Goal: Task Accomplishment & Management: Manage account settings

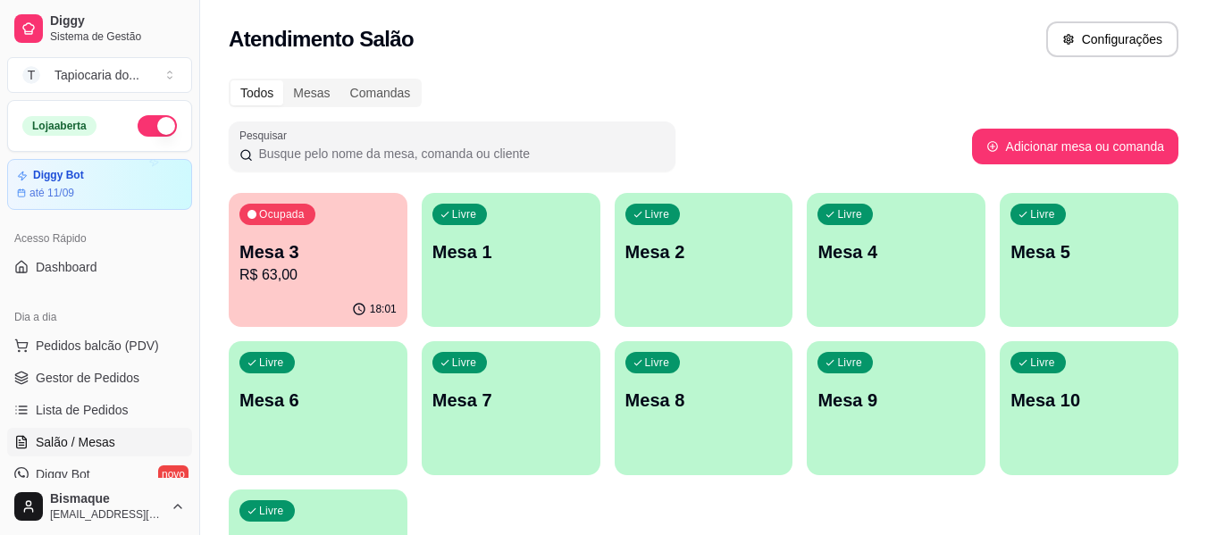
click at [487, 378] on div "Livre Mesa 7" at bounding box center [511, 397] width 179 height 113
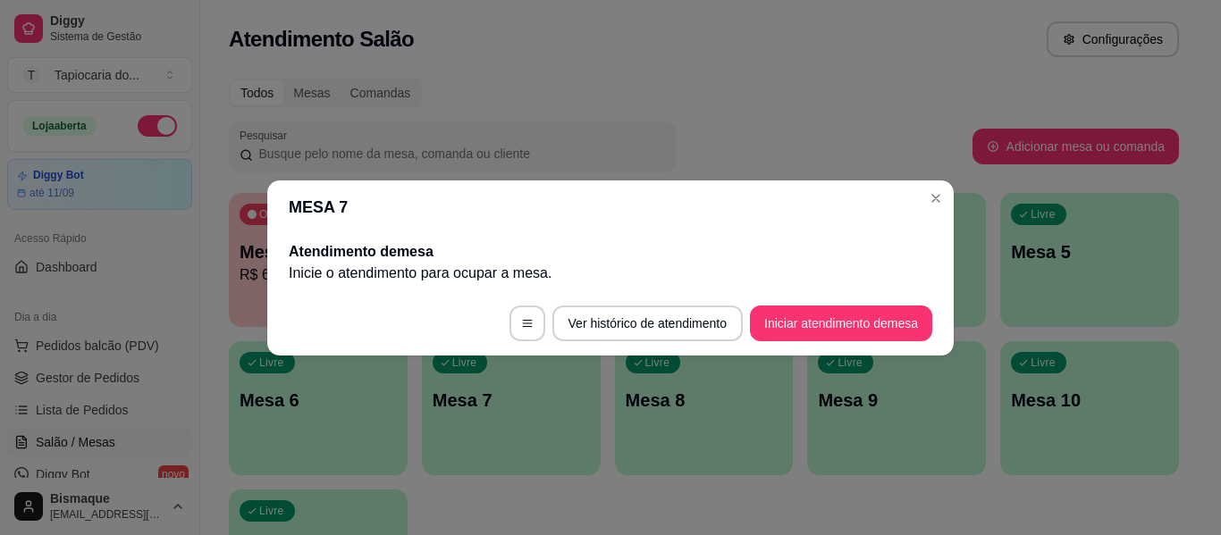
drag, startPoint x: 886, startPoint y: 295, endPoint x: 885, endPoint y: 309, distance: 14.4
click at [887, 303] on footer "Ver histórico de atendimento Iniciar atendimento de mesa" at bounding box center [610, 323] width 686 height 64
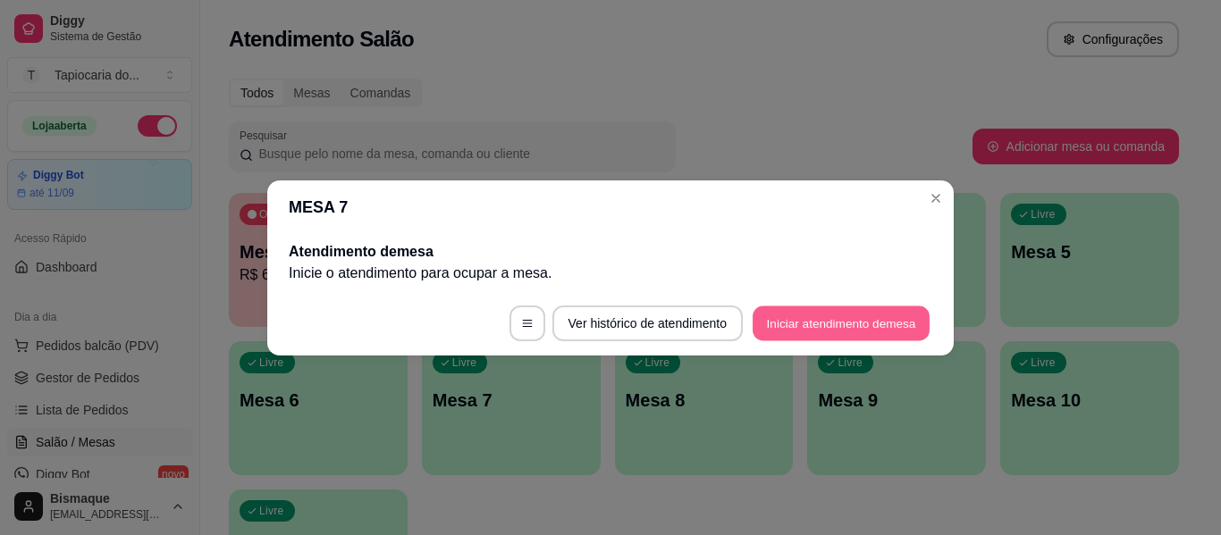
click at [882, 316] on button "Iniciar atendimento de mesa" at bounding box center [840, 323] width 177 height 35
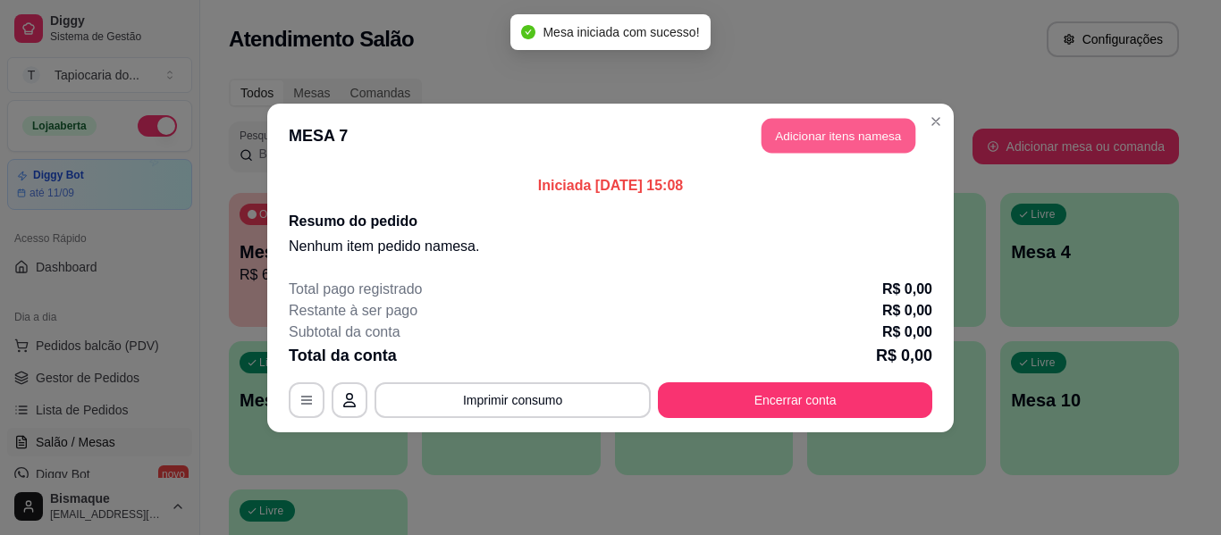
click at [819, 125] on button "Adicionar itens na mesa" at bounding box center [838, 135] width 154 height 35
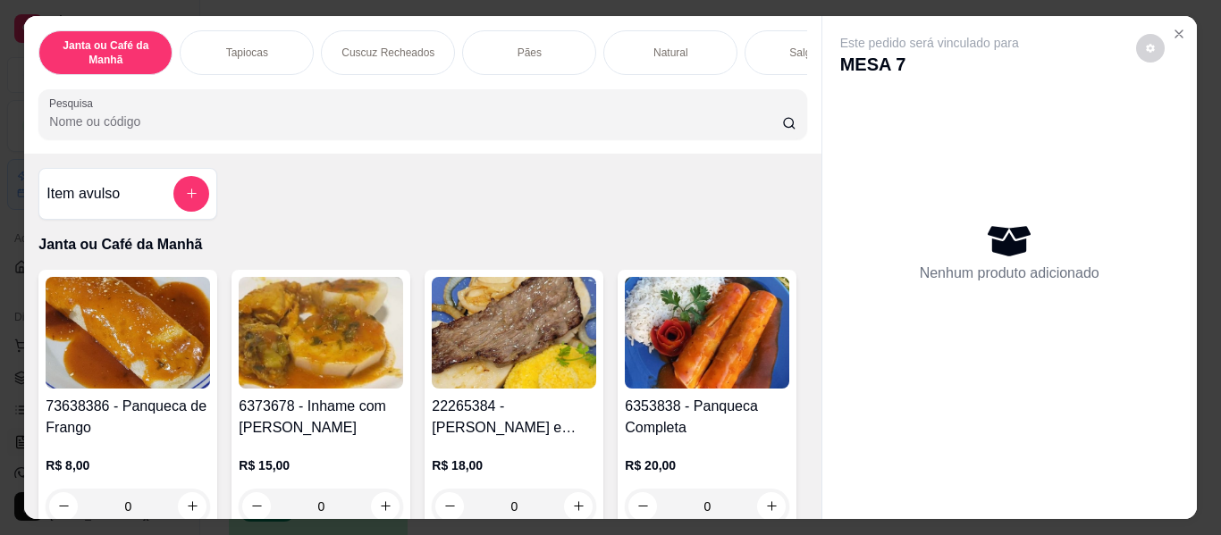
drag, startPoint x: 711, startPoint y: 121, endPoint x: 676, endPoint y: 147, distance: 44.0
click at [691, 139] on div "Pesquisa" at bounding box center [422, 114] width 768 height 50
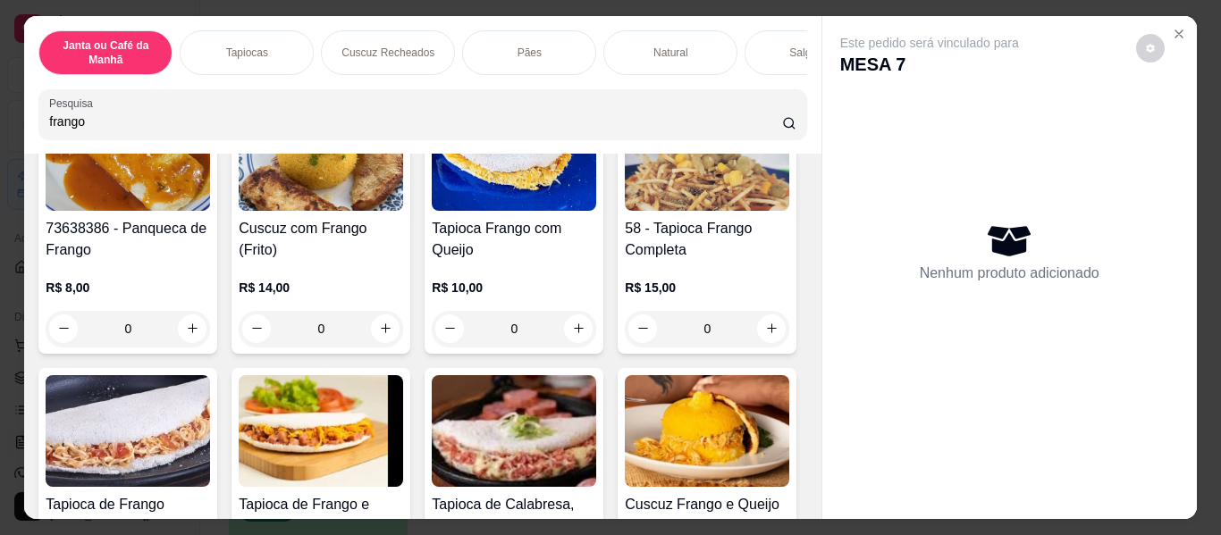
scroll to position [179, 0]
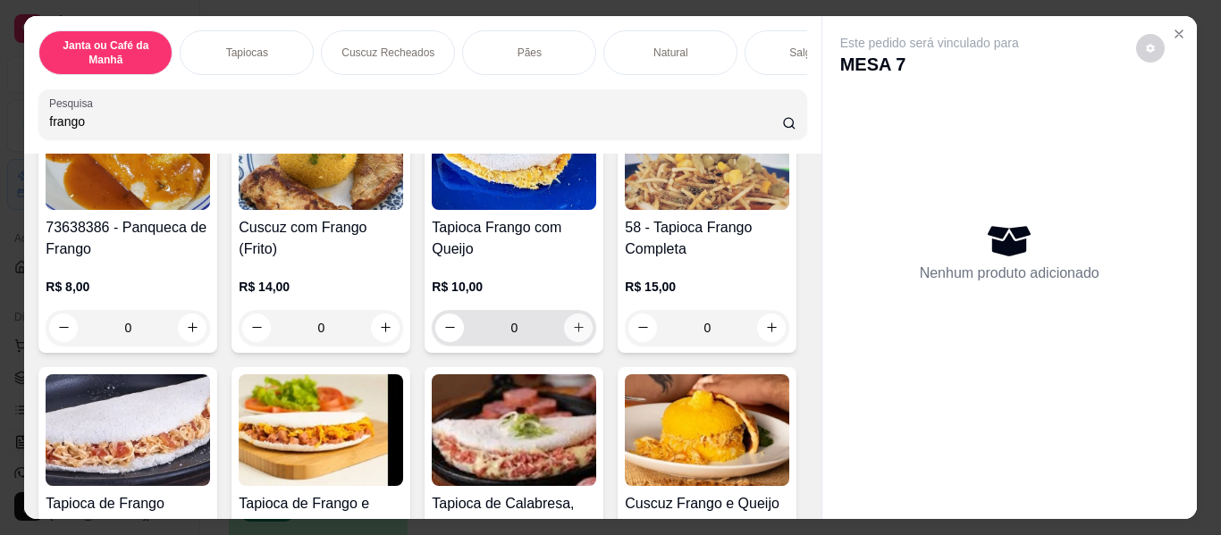
type input "frango"
click at [576, 328] on icon "increase-product-quantity" at bounding box center [578, 328] width 13 height 13
type input "1"
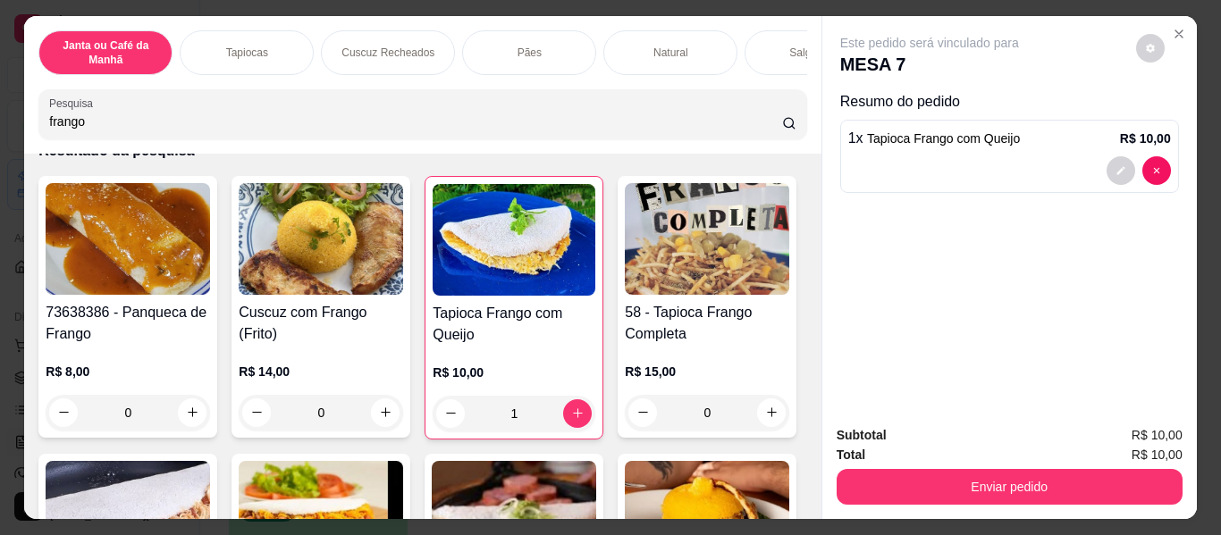
scroll to position [0, 0]
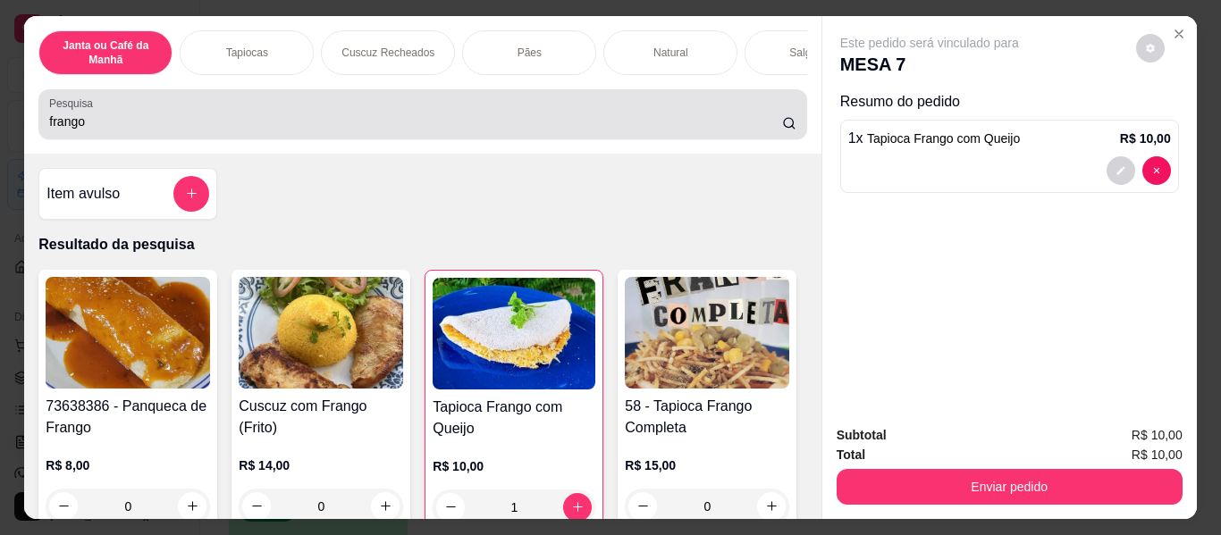
click at [470, 132] on div "frango" at bounding box center [422, 115] width 746 height 36
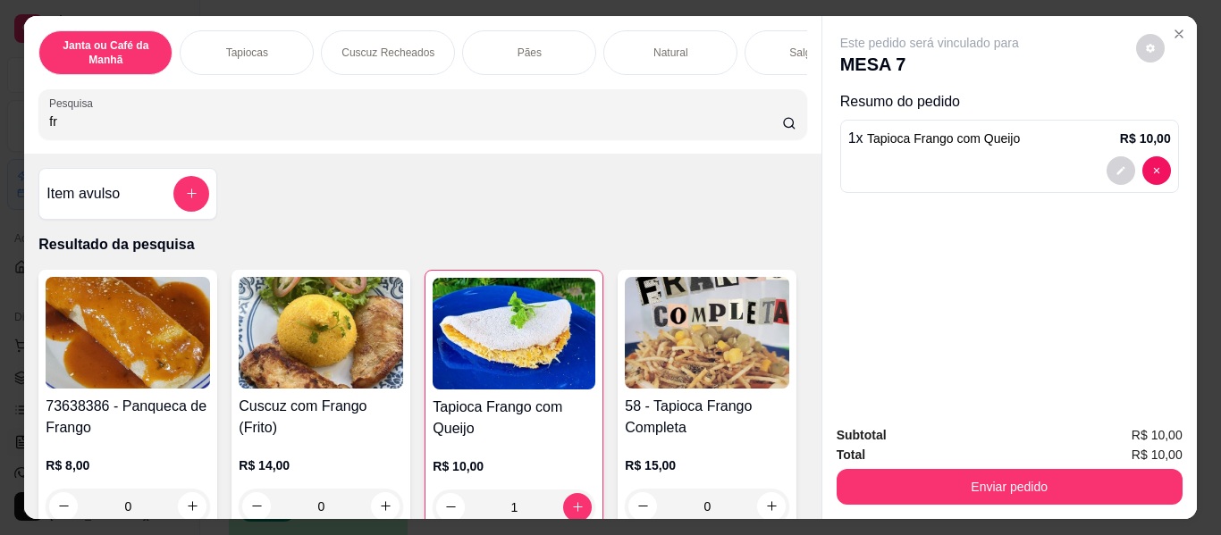
type input "f"
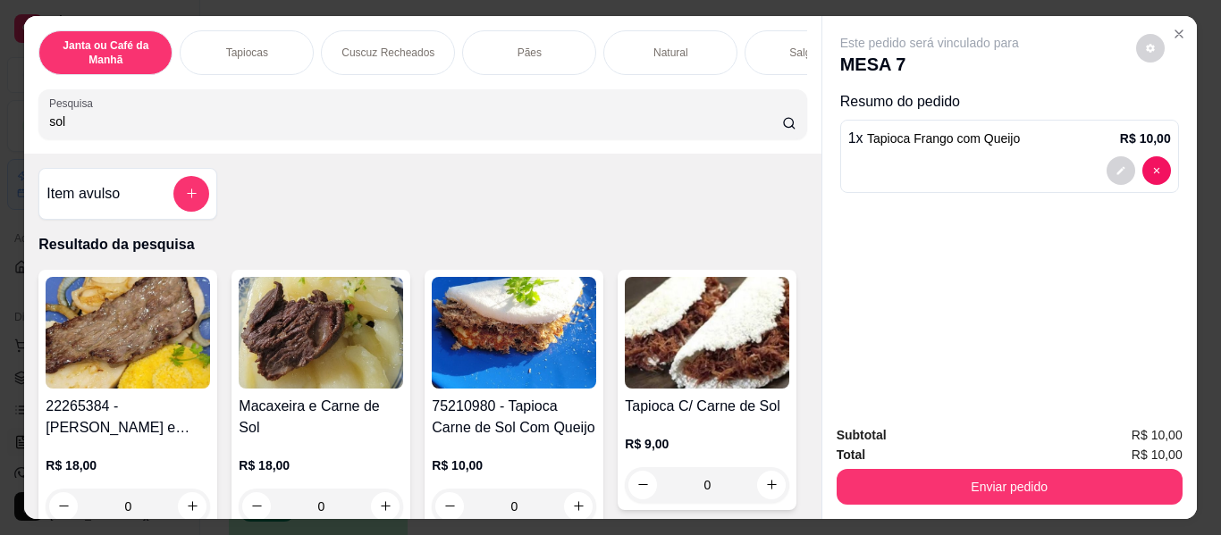
scroll to position [89, 0]
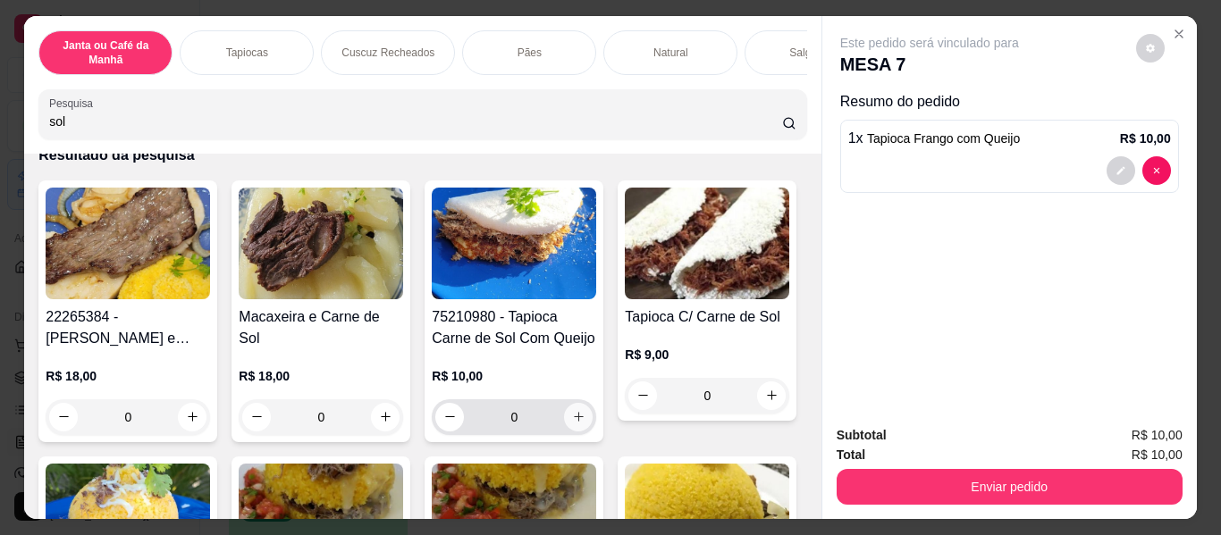
type input "sol"
click at [565, 418] on button "increase-product-quantity" at bounding box center [579, 417] width 28 height 28
type input "1"
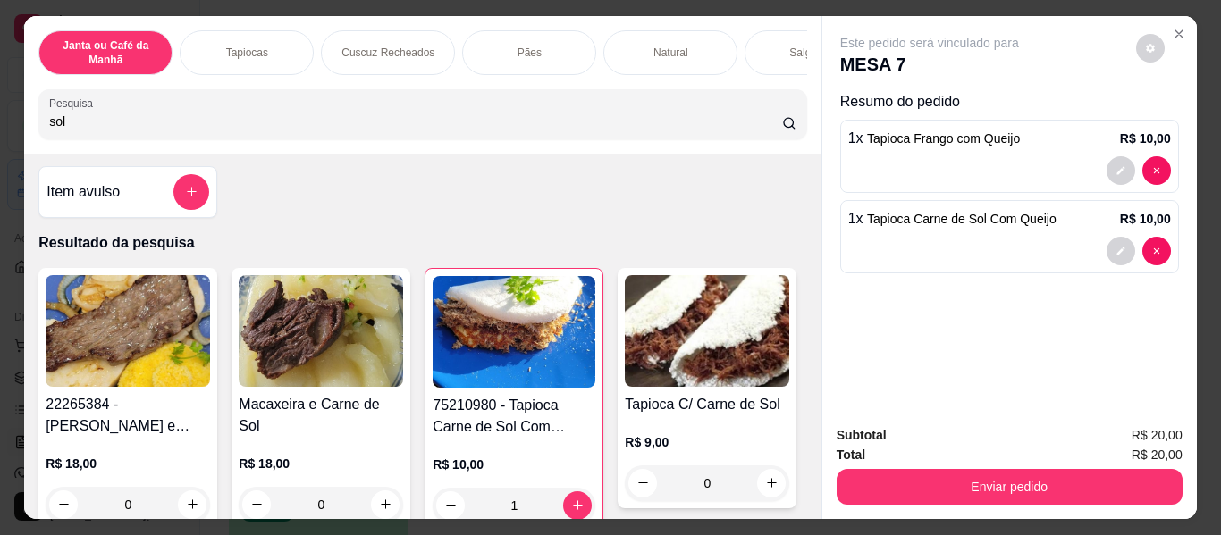
scroll to position [0, 0]
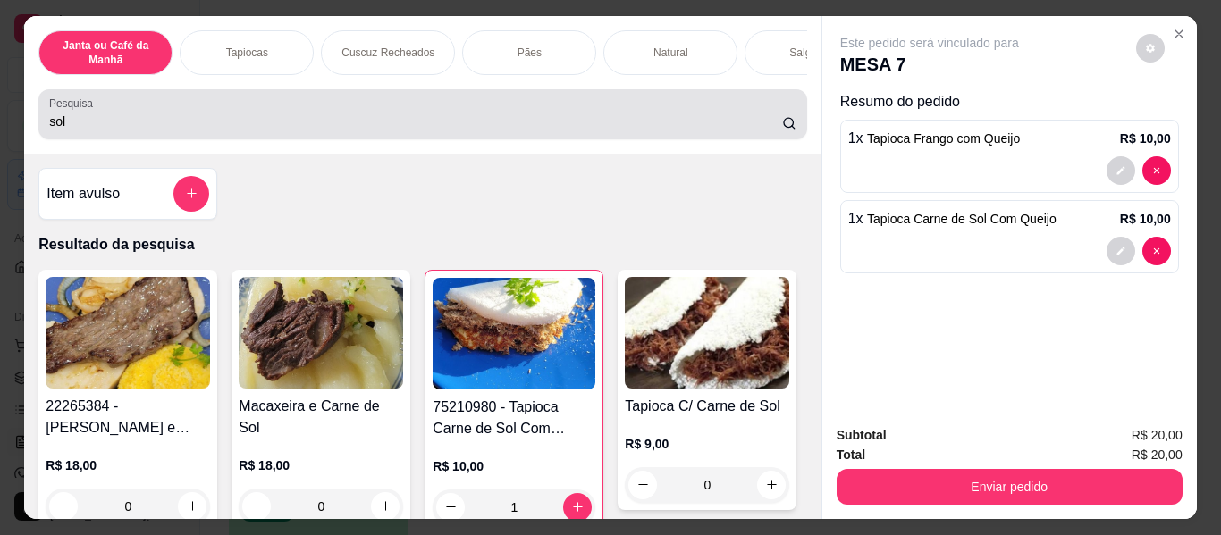
click at [609, 110] on div "sol" at bounding box center [422, 115] width 746 height 36
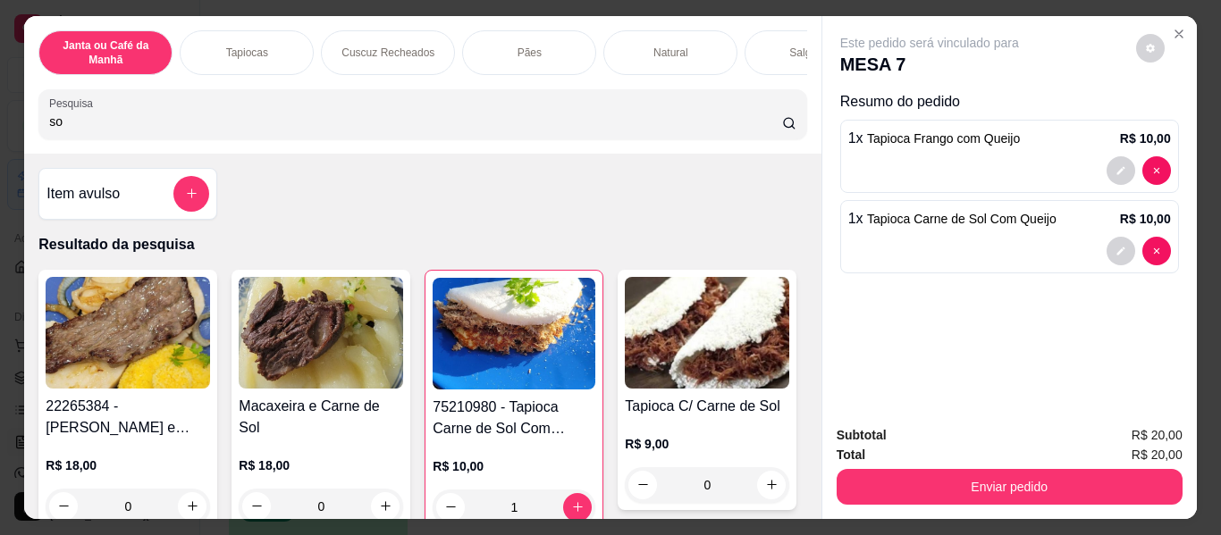
type input "s"
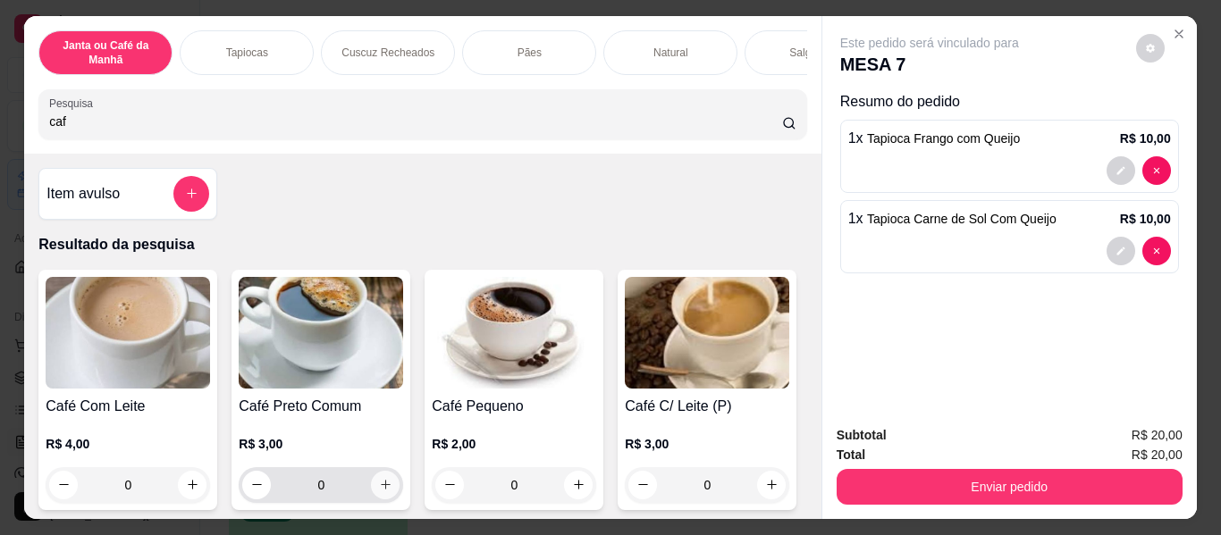
type input "caf"
click at [387, 484] on button "increase-product-quantity" at bounding box center [386, 485] width 28 height 28
type input "1"
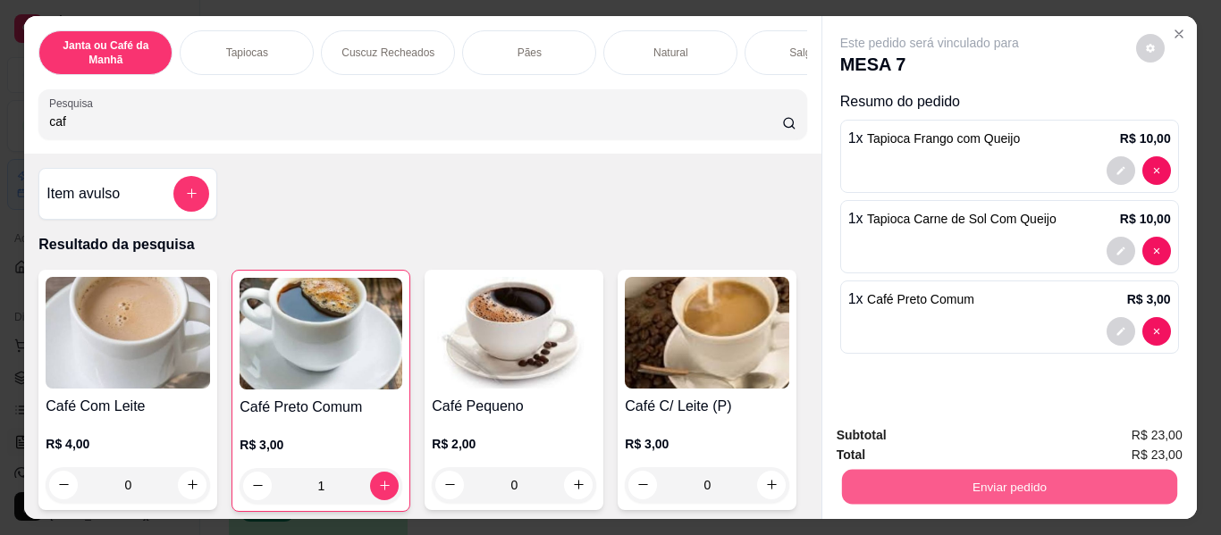
click at [964, 484] on button "Enviar pedido" at bounding box center [1008, 487] width 335 height 35
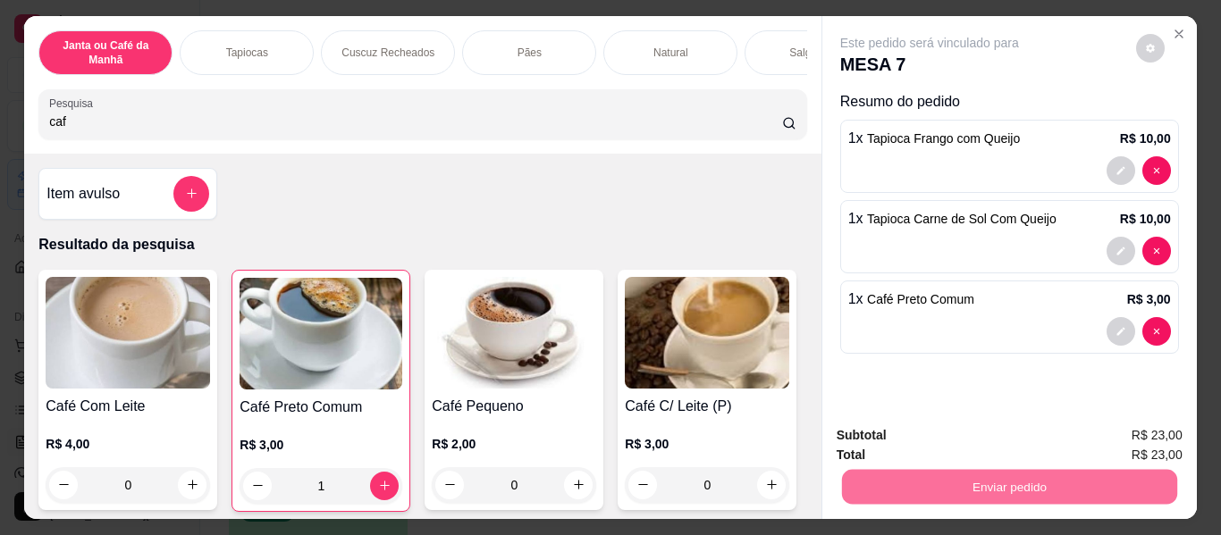
click at [923, 427] on button "Não registrar e enviar pedido" at bounding box center [950, 436] width 180 height 33
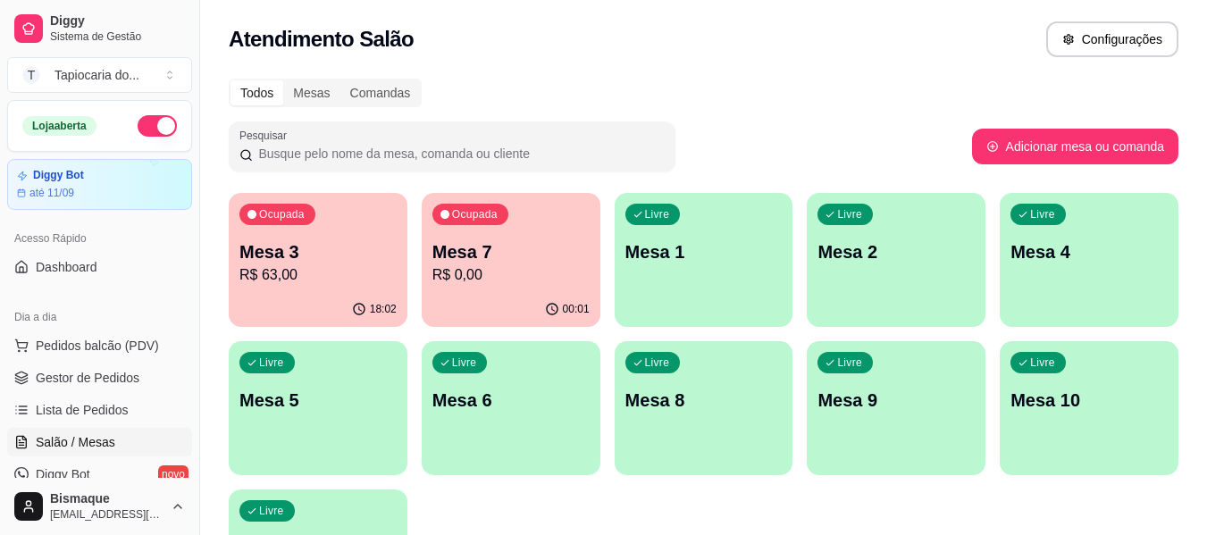
click at [321, 303] on div "18:02" at bounding box center [318, 309] width 179 height 35
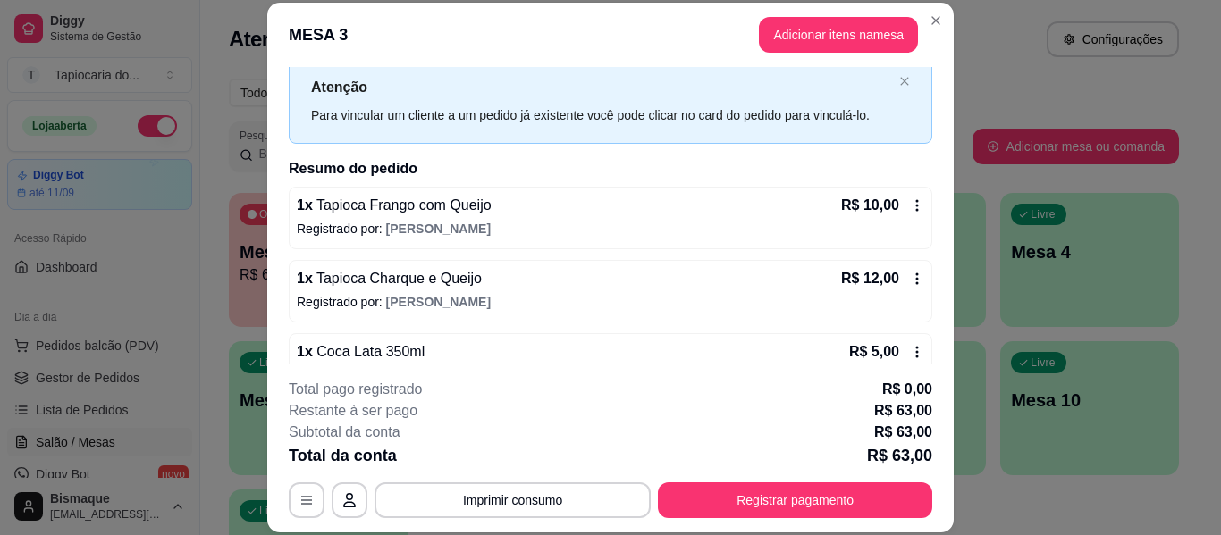
scroll to position [89, 0]
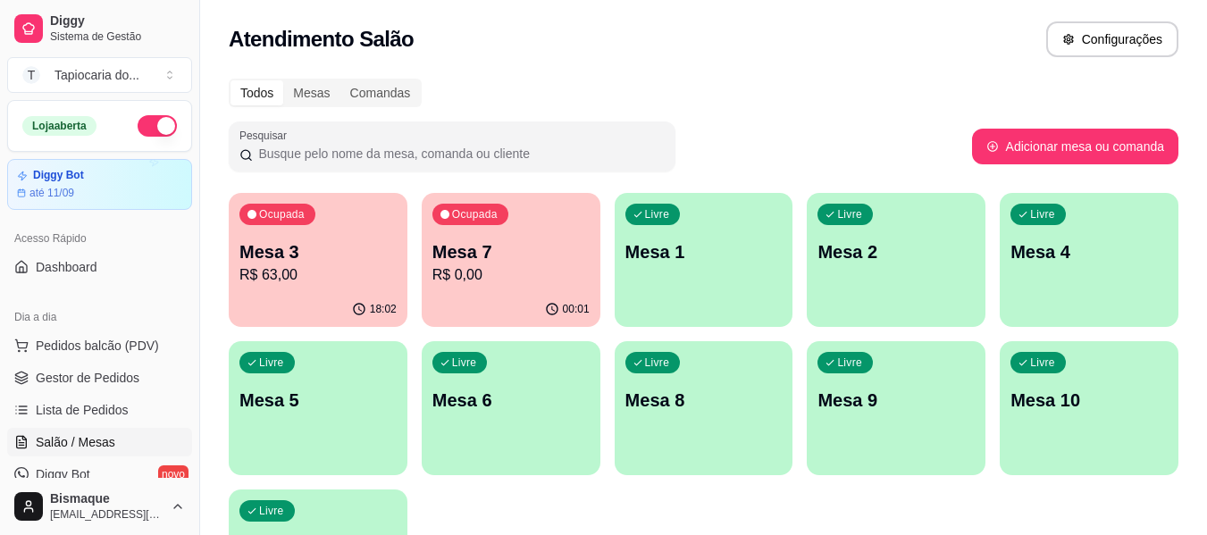
click at [362, 256] on p "Mesa 3" at bounding box center [317, 251] width 157 height 25
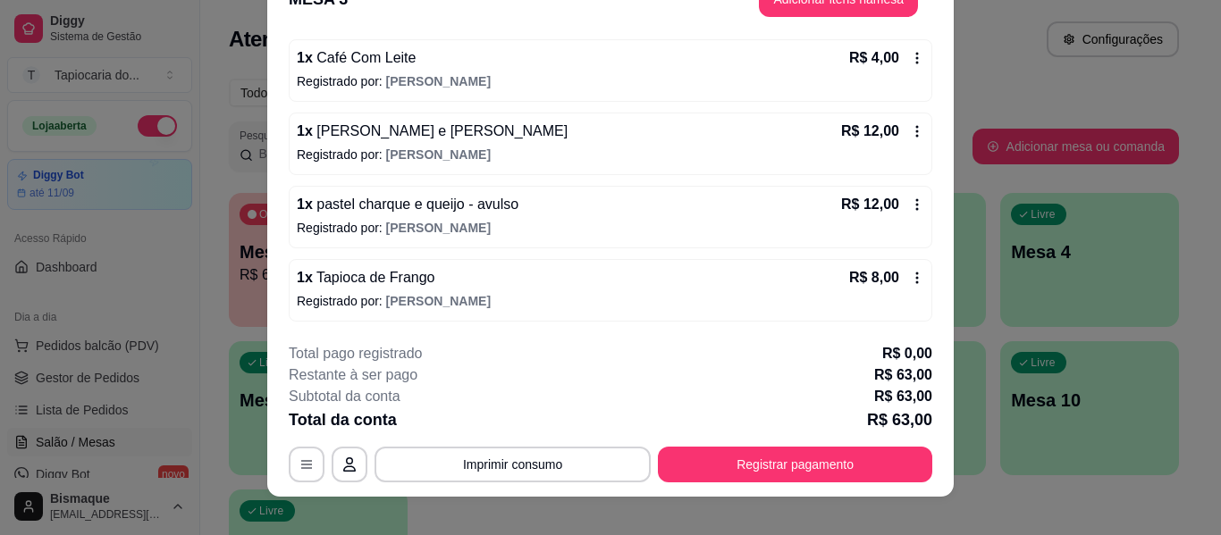
scroll to position [55, 0]
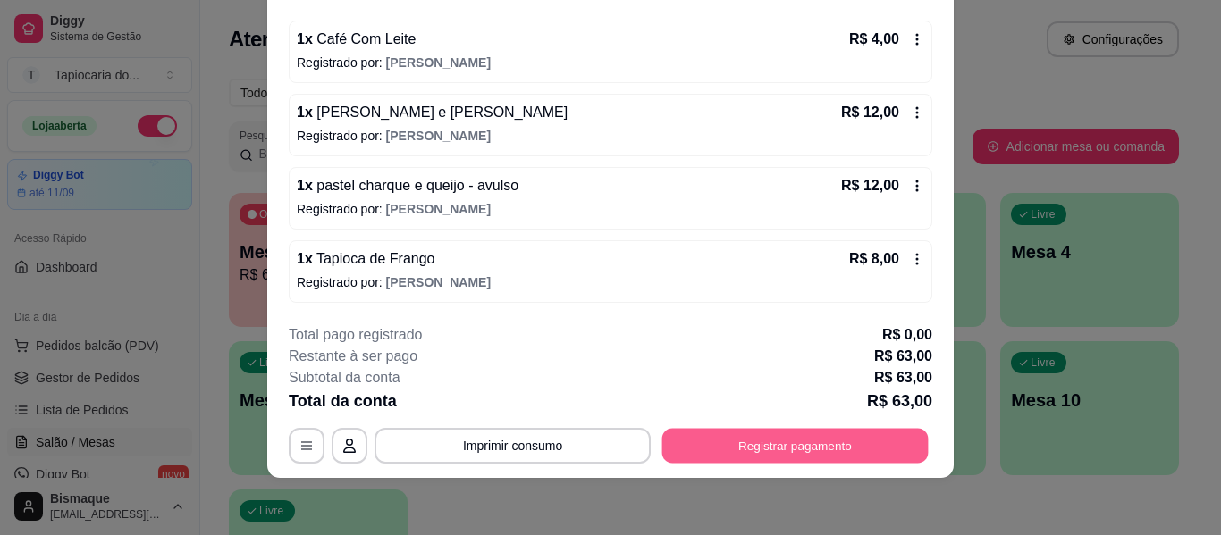
click at [791, 453] on button "Registrar pagamento" at bounding box center [795, 446] width 266 height 35
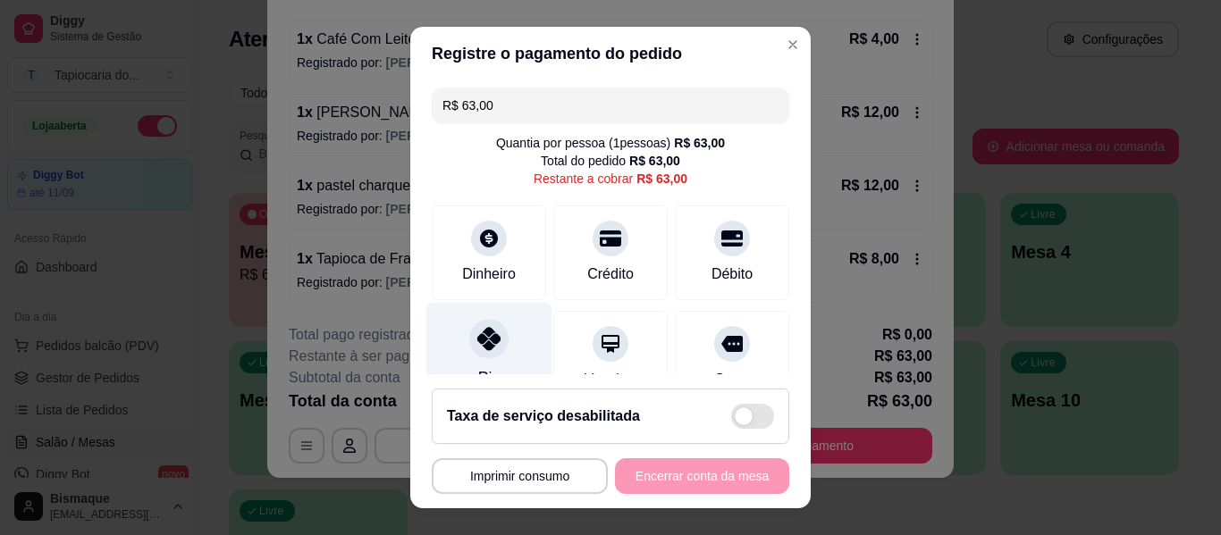
click at [504, 345] on div "Pix" at bounding box center [489, 355] width 126 height 105
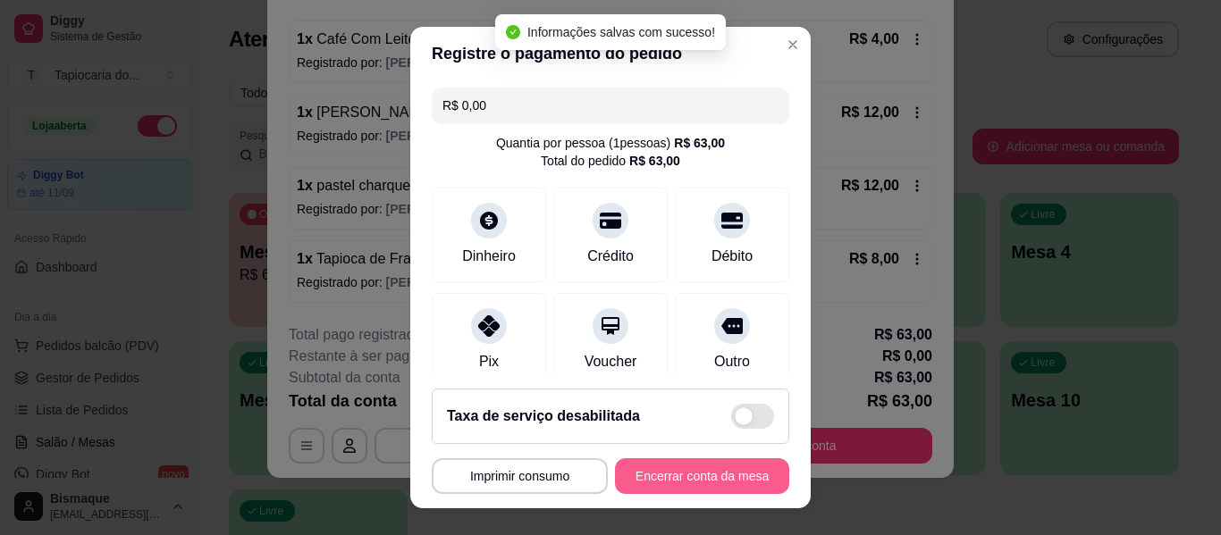
type input "R$ 0,00"
click at [681, 479] on button "Encerrar conta da mesa" at bounding box center [701, 476] width 169 height 35
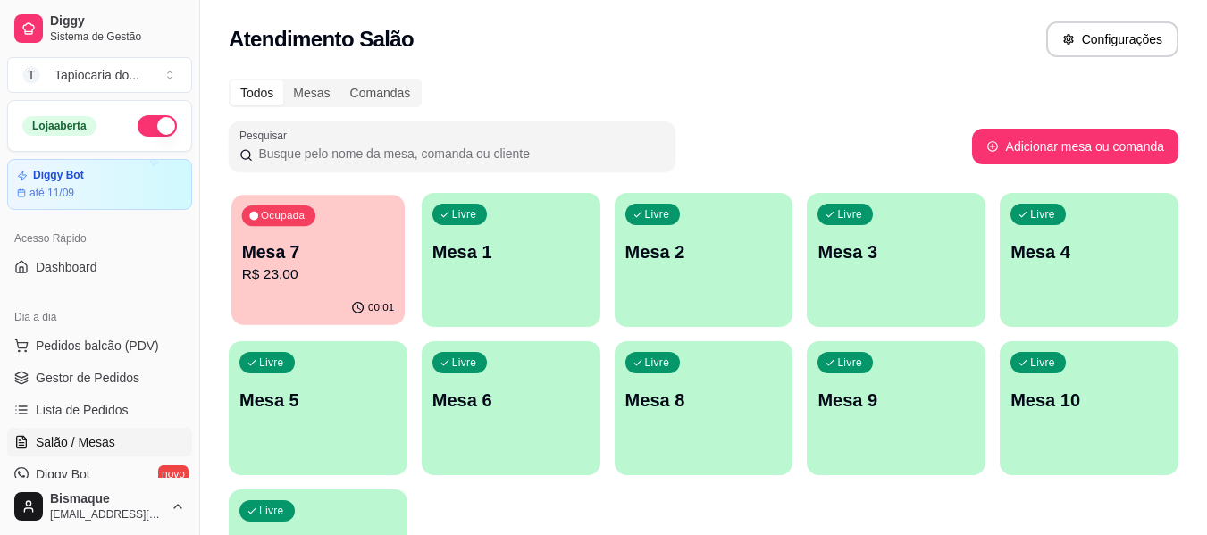
click at [335, 280] on p "R$ 23,00" at bounding box center [318, 274] width 153 height 21
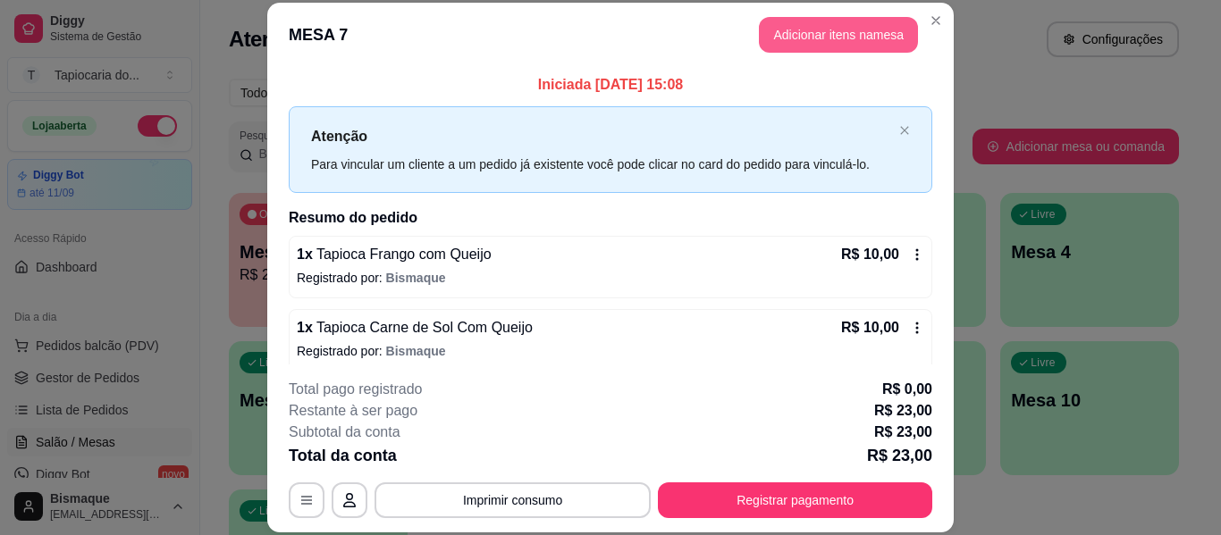
click at [852, 33] on button "Adicionar itens na mesa" at bounding box center [838, 35] width 159 height 36
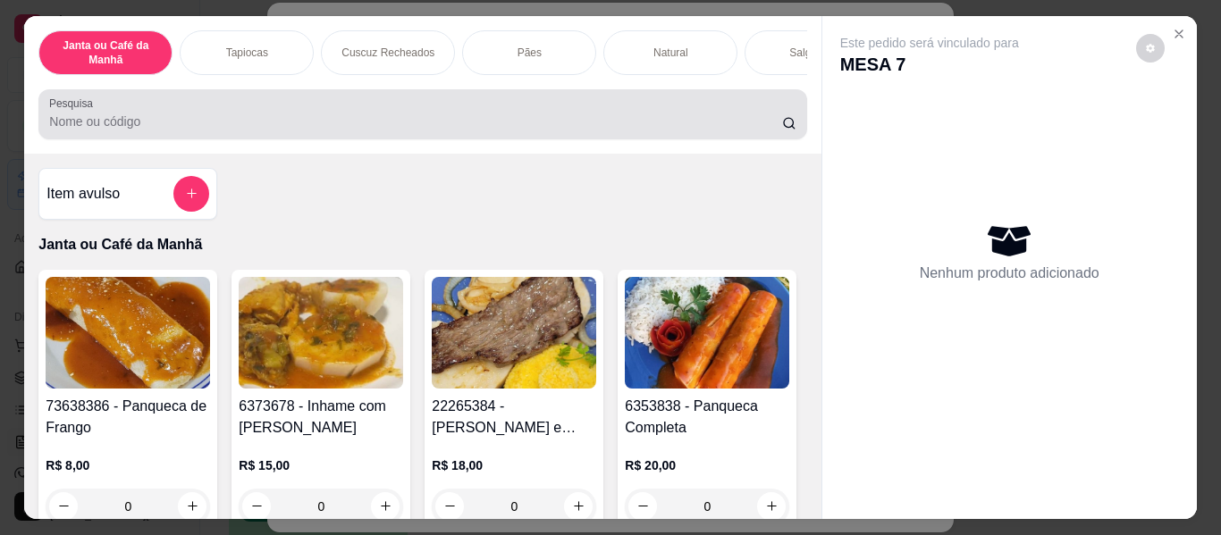
drag, startPoint x: 499, startPoint y: 121, endPoint x: 516, endPoint y: 87, distance: 38.0
click at [500, 118] on div at bounding box center [422, 115] width 746 height 36
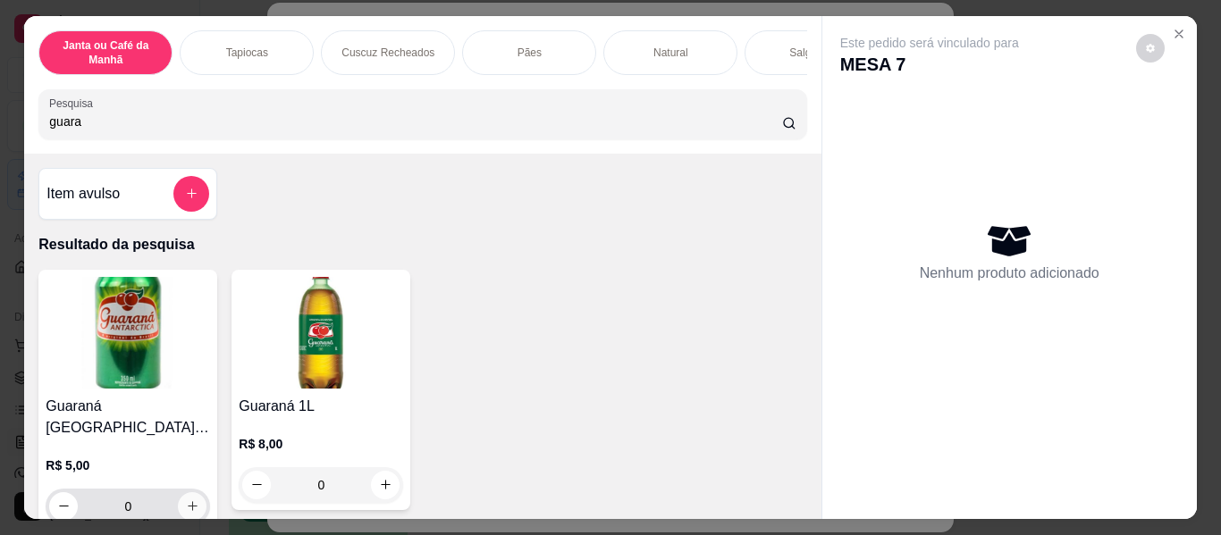
type input "guara"
click at [180, 492] on button "increase-product-quantity" at bounding box center [193, 506] width 28 height 28
type input "1"
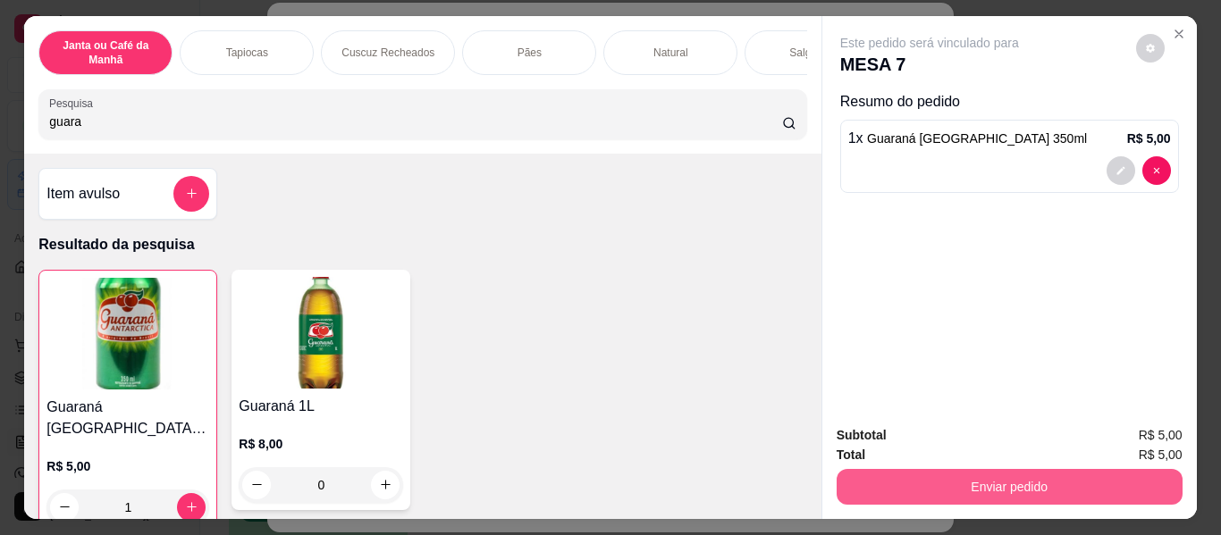
click at [1030, 478] on button "Enviar pedido" at bounding box center [1009, 487] width 346 height 36
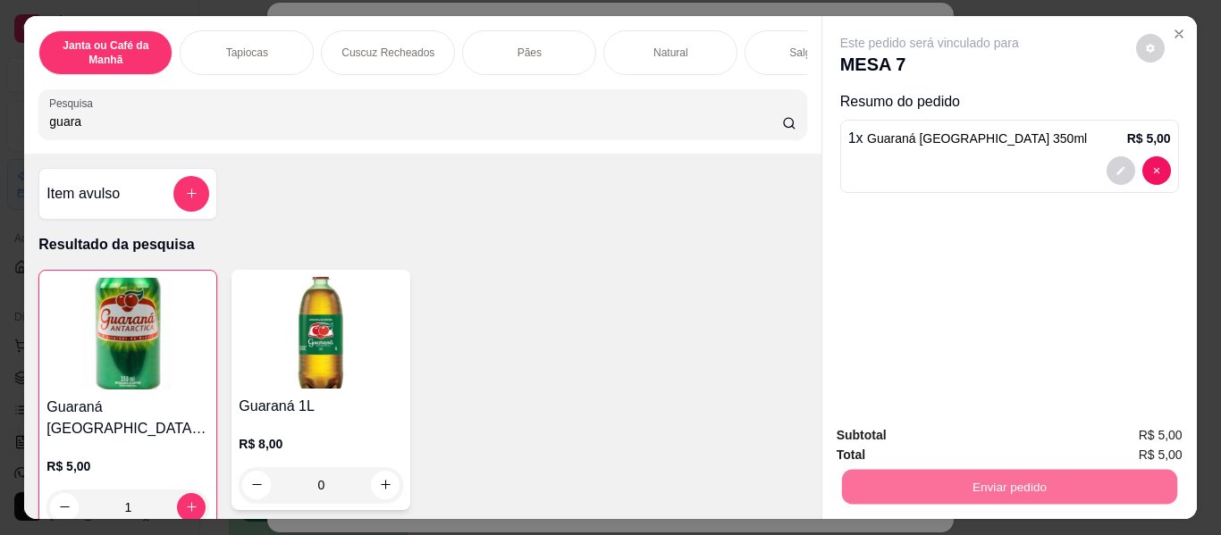
click at [991, 439] on button "Não registrar e enviar pedido" at bounding box center [950, 436] width 180 height 33
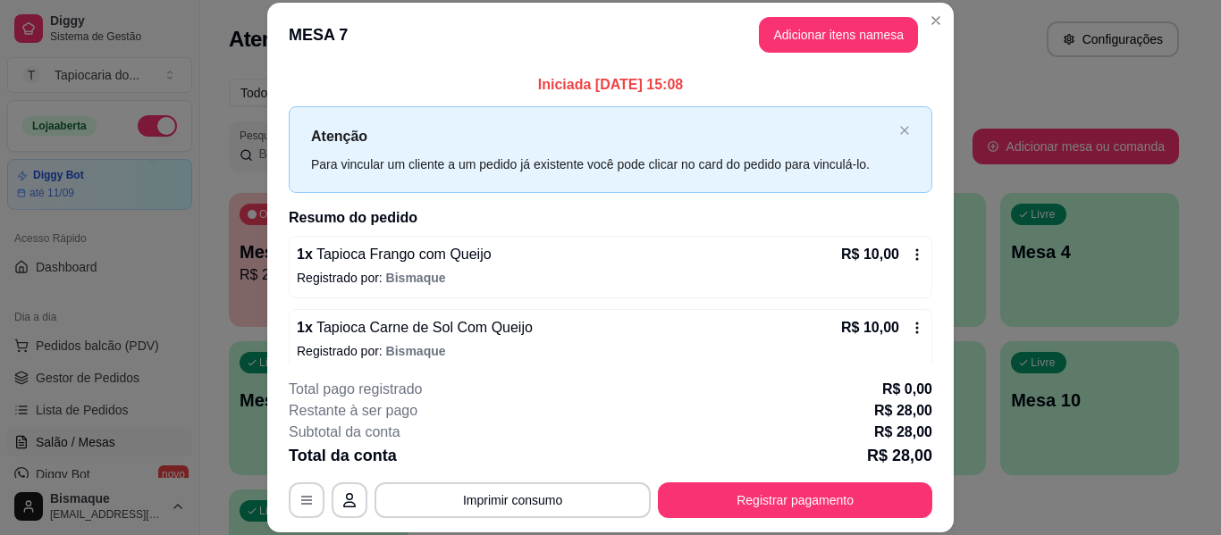
click at [934, 4] on header "MESA 7 Adicionar itens na mesa" at bounding box center [610, 35] width 686 height 64
click at [436, 492] on button "Imprimir consumo" at bounding box center [513, 500] width 268 height 35
click at [474, 457] on button "Impressora" at bounding box center [511, 459] width 125 height 28
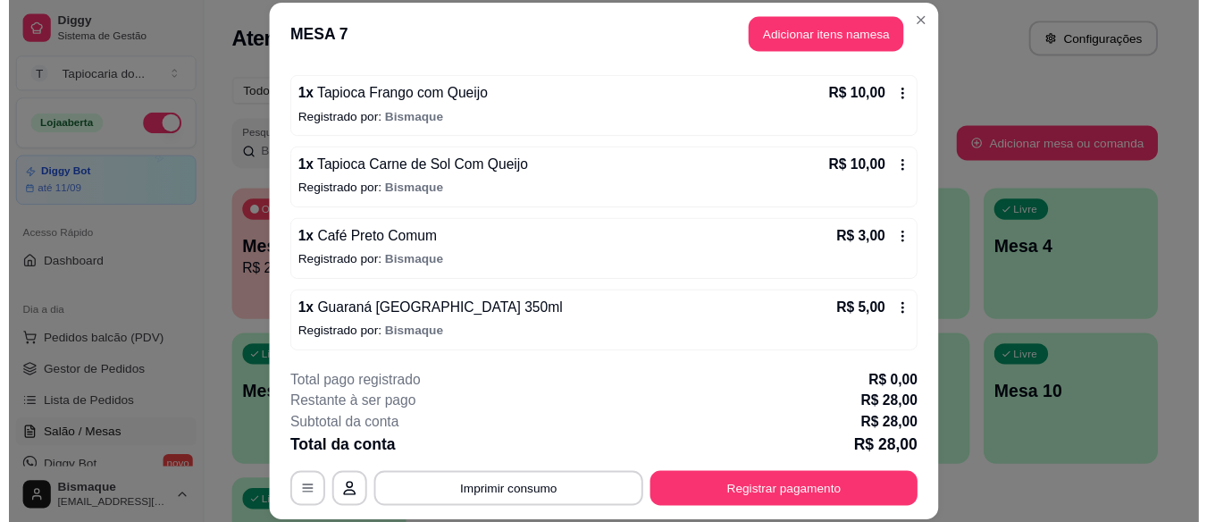
scroll to position [161, 0]
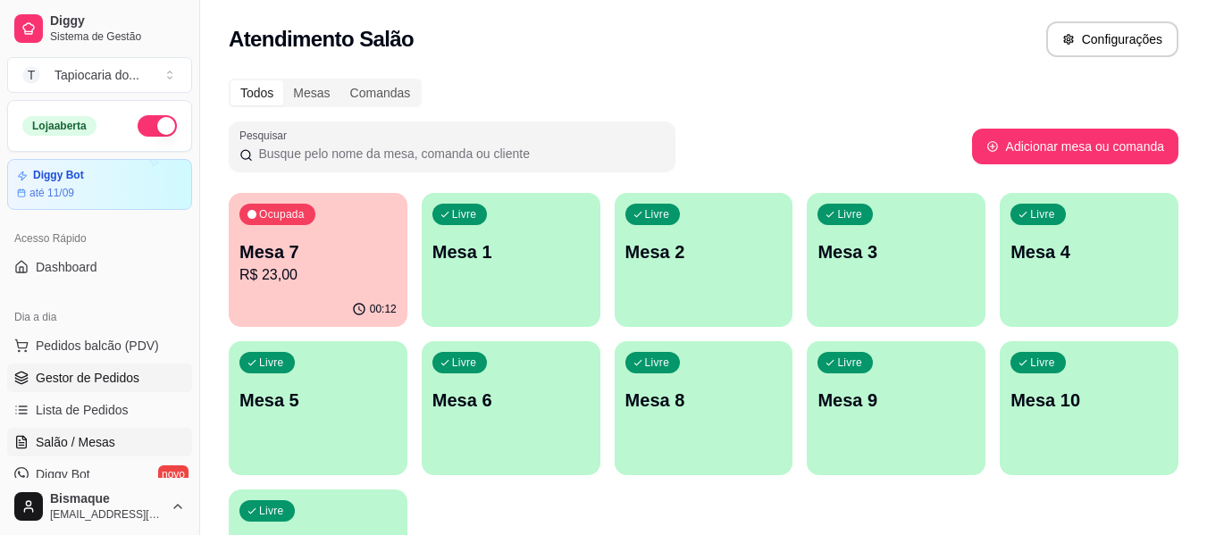
click at [82, 384] on span "Gestor de Pedidos" at bounding box center [88, 378] width 104 height 18
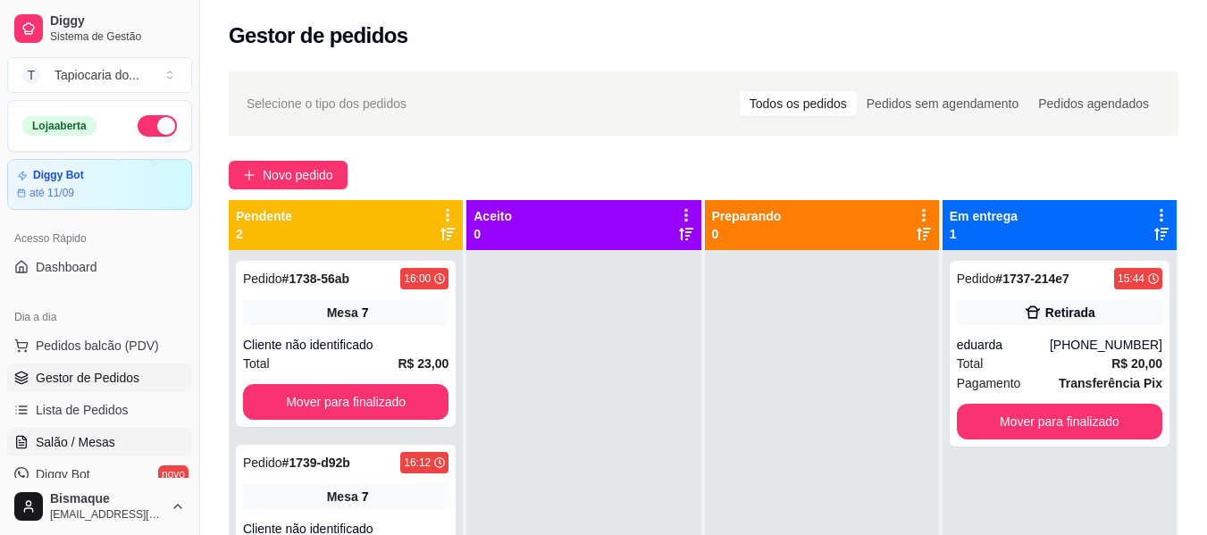
click at [96, 436] on span "Salão / Mesas" at bounding box center [76, 442] width 80 height 18
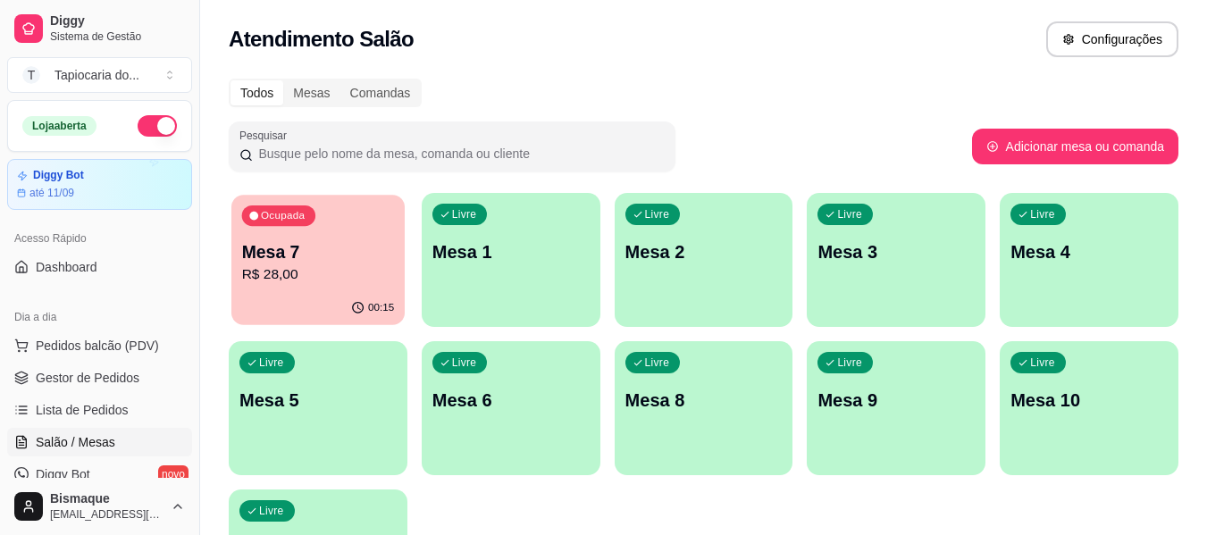
click at [341, 264] on div "Mesa 7 R$ 28,00" at bounding box center [318, 262] width 153 height 45
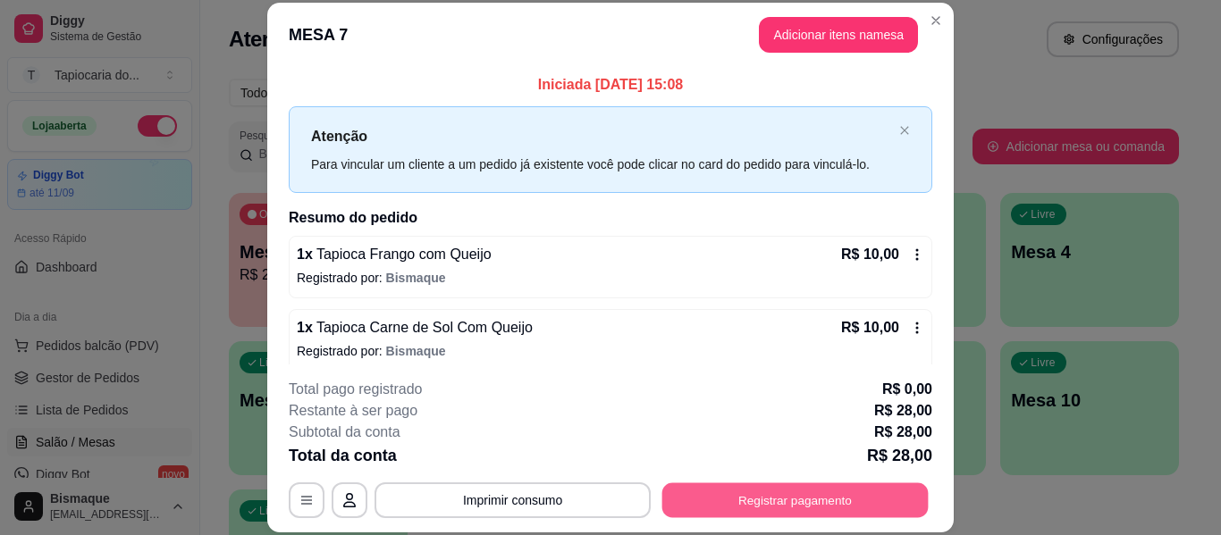
click at [775, 507] on button "Registrar pagamento" at bounding box center [795, 500] width 266 height 35
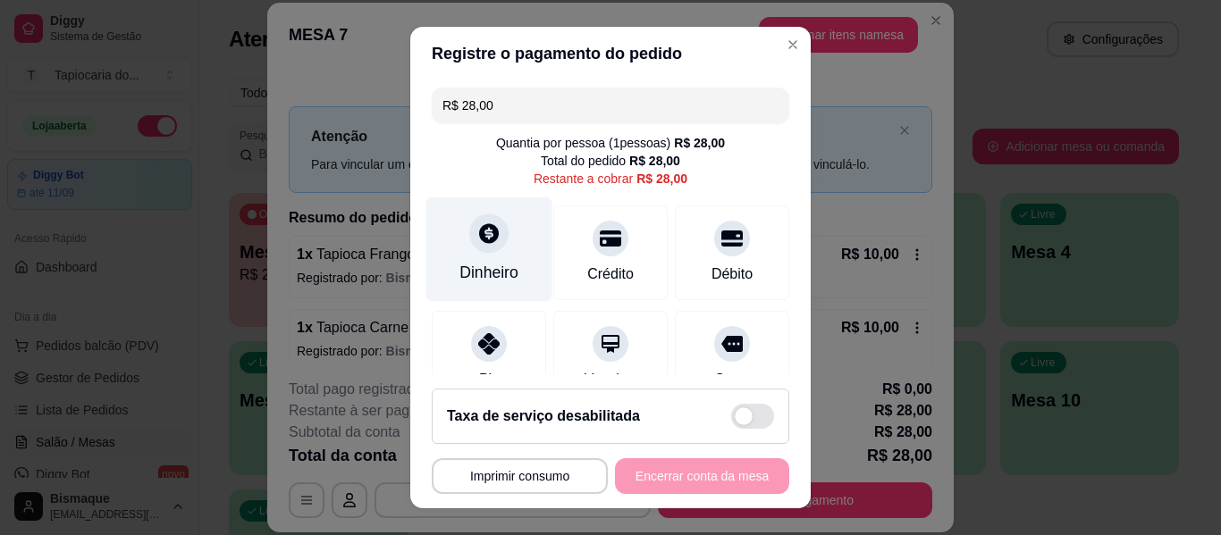
click at [486, 229] on icon at bounding box center [489, 233] width 20 height 20
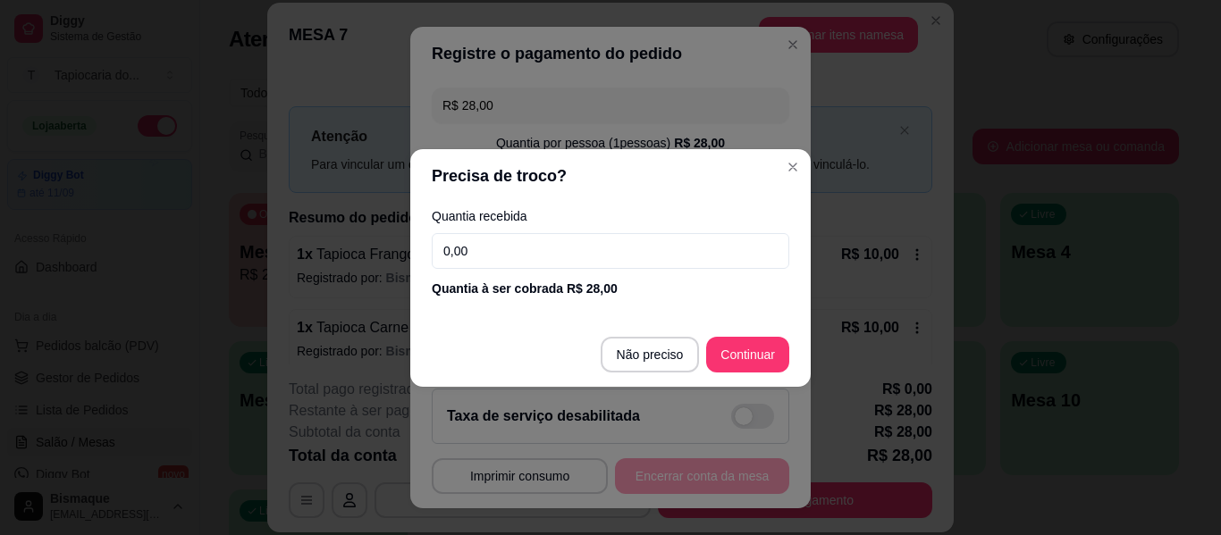
click at [499, 258] on input "0,00" at bounding box center [610, 251] width 357 height 36
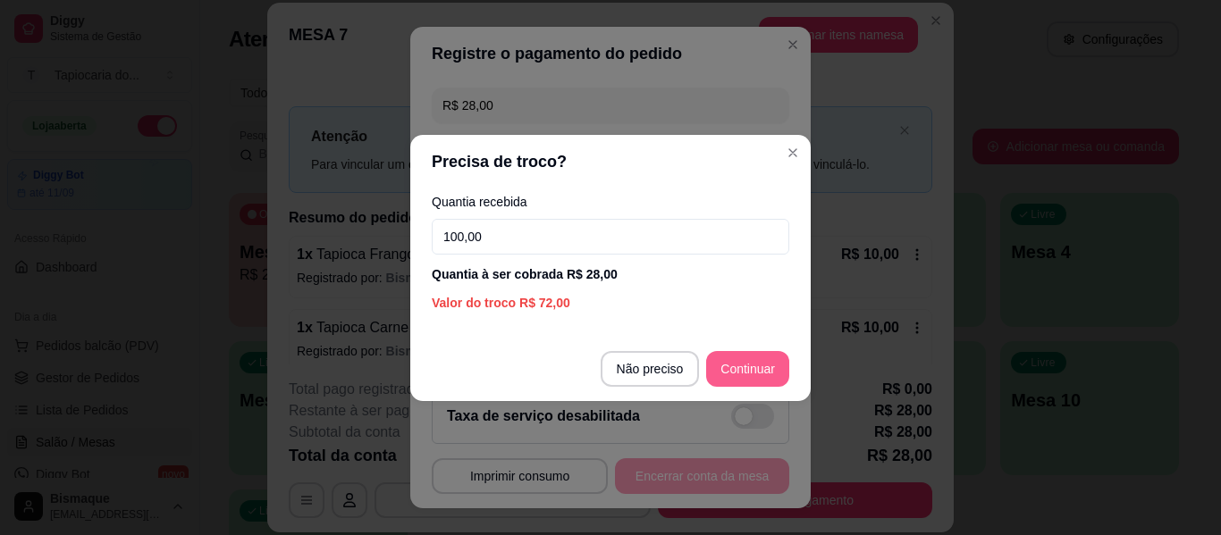
type input "100,00"
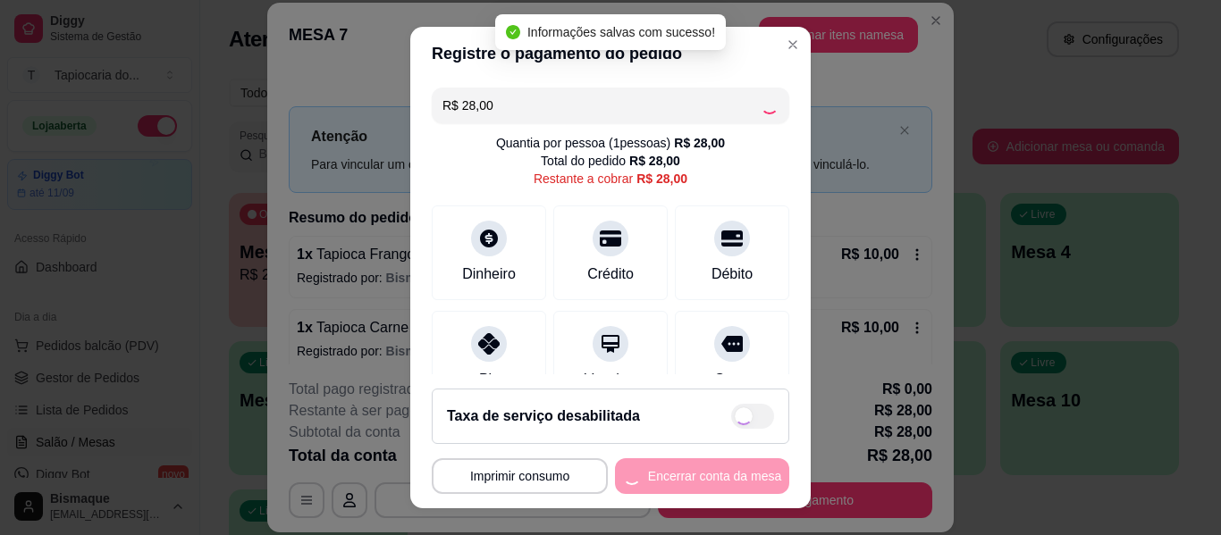
type input "R$ 0,00"
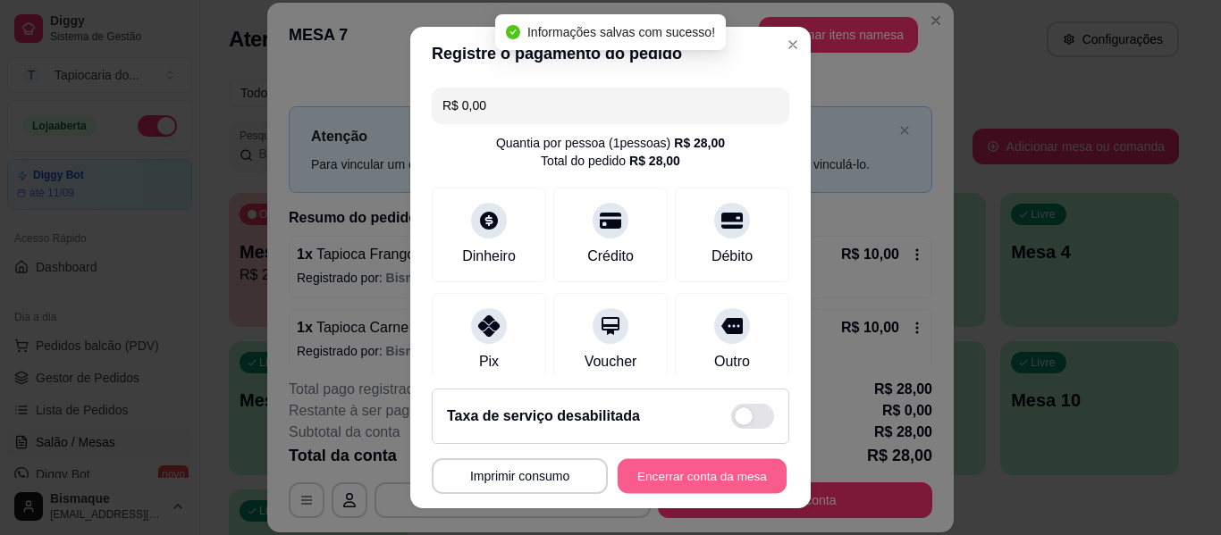
click at [624, 476] on button "Encerrar conta da mesa" at bounding box center [701, 476] width 169 height 35
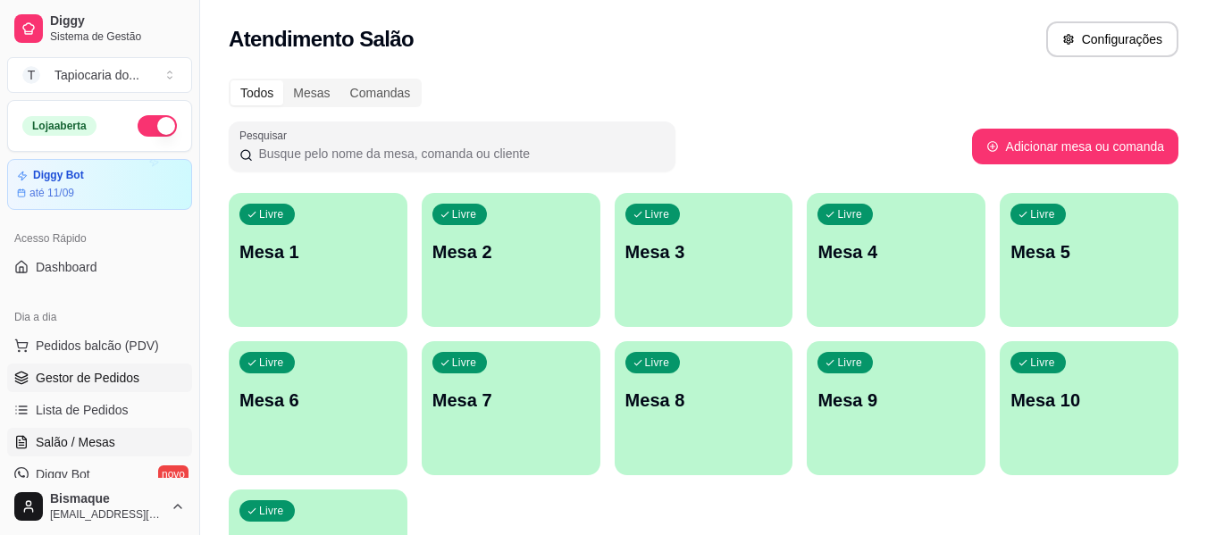
click at [125, 372] on span "Gestor de Pedidos" at bounding box center [88, 378] width 104 height 18
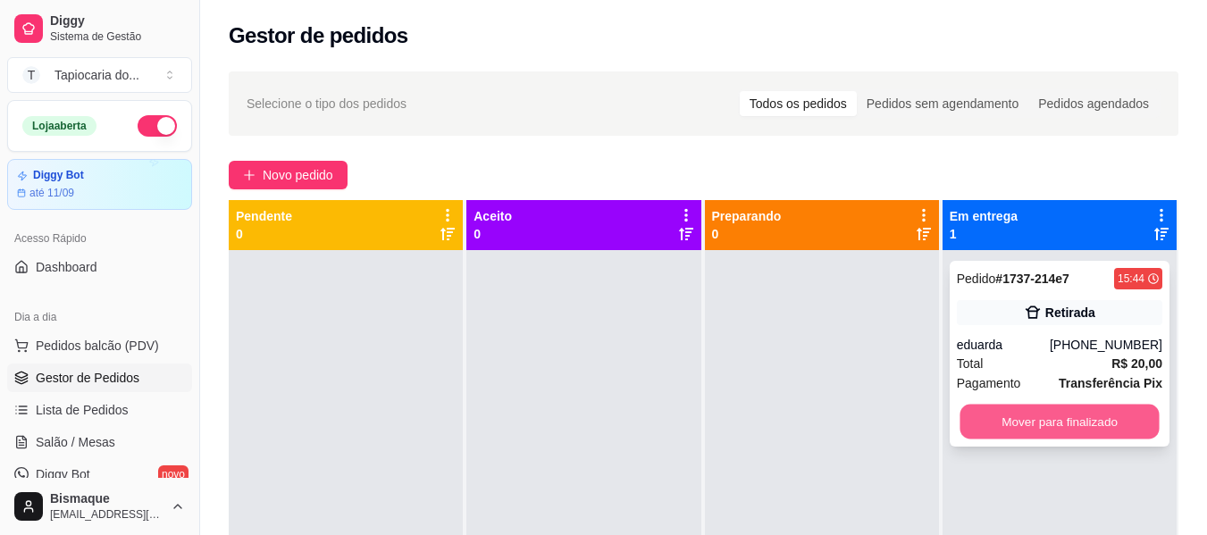
click at [1087, 423] on button "Mover para finalizado" at bounding box center [1059, 422] width 199 height 35
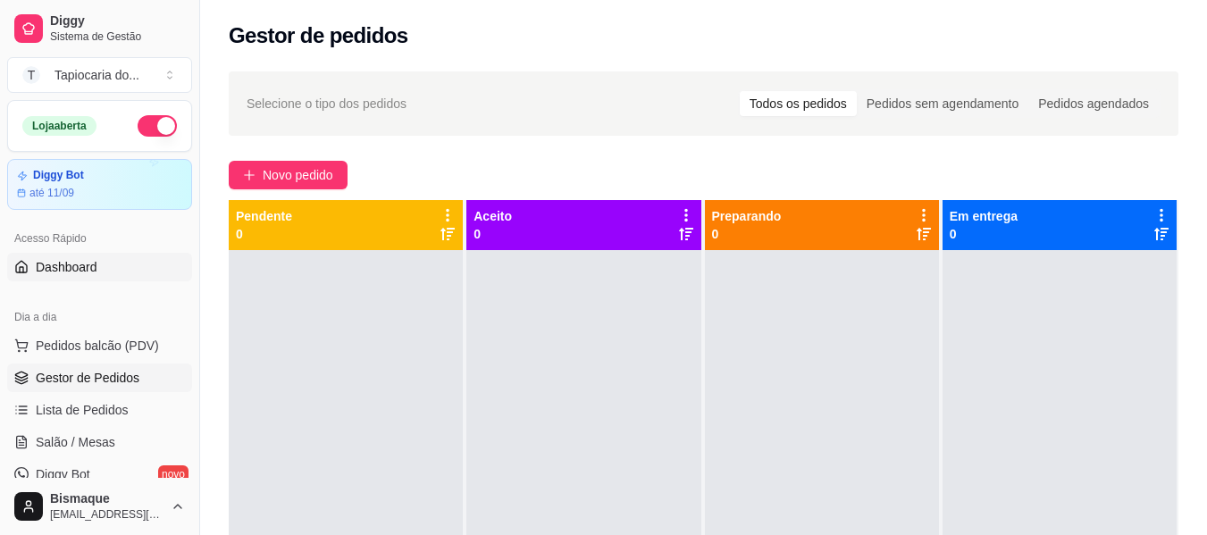
drag, startPoint x: 97, startPoint y: 267, endPoint x: 138, endPoint y: 272, distance: 41.3
click at [98, 268] on link "Dashboard" at bounding box center [99, 267] width 185 height 29
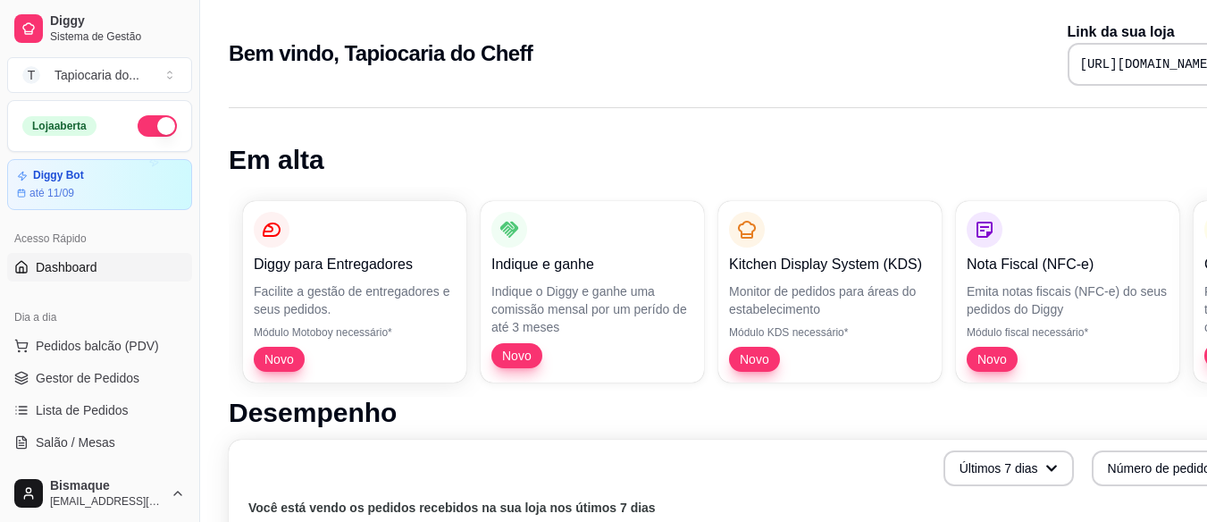
scroll to position [0, 80]
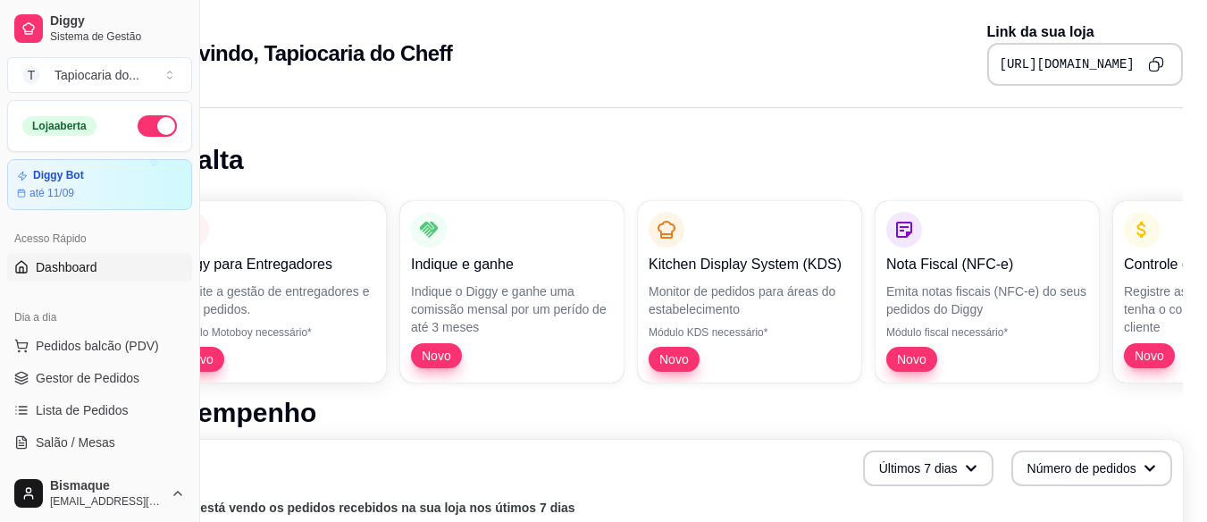
drag, startPoint x: 1152, startPoint y: 85, endPoint x: 1116, endPoint y: 73, distance: 37.6
click at [1200, 81] on div "Bem vindo, Tapiocaria do Cheff Link da sua loja [URL][DOMAIN_NAME]" at bounding box center [666, 48] width 1092 height 97
click at [1151, 51] on button "Copy to clipboard" at bounding box center [1156, 64] width 28 height 28
click at [142, 389] on link "Gestor de Pedidos" at bounding box center [99, 378] width 185 height 29
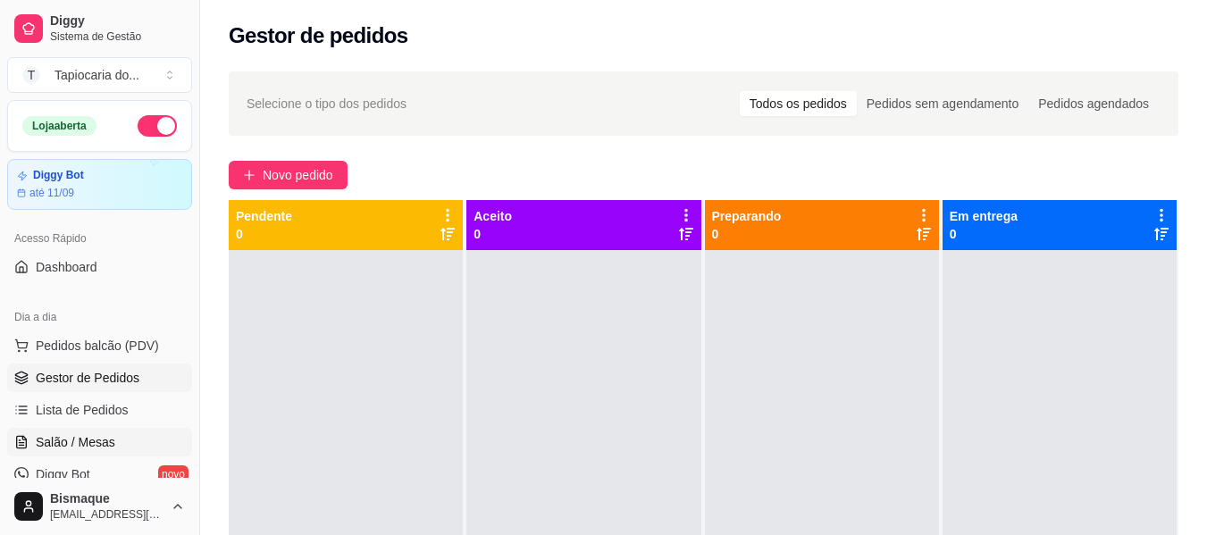
click at [68, 445] on span "Salão / Mesas" at bounding box center [76, 442] width 80 height 18
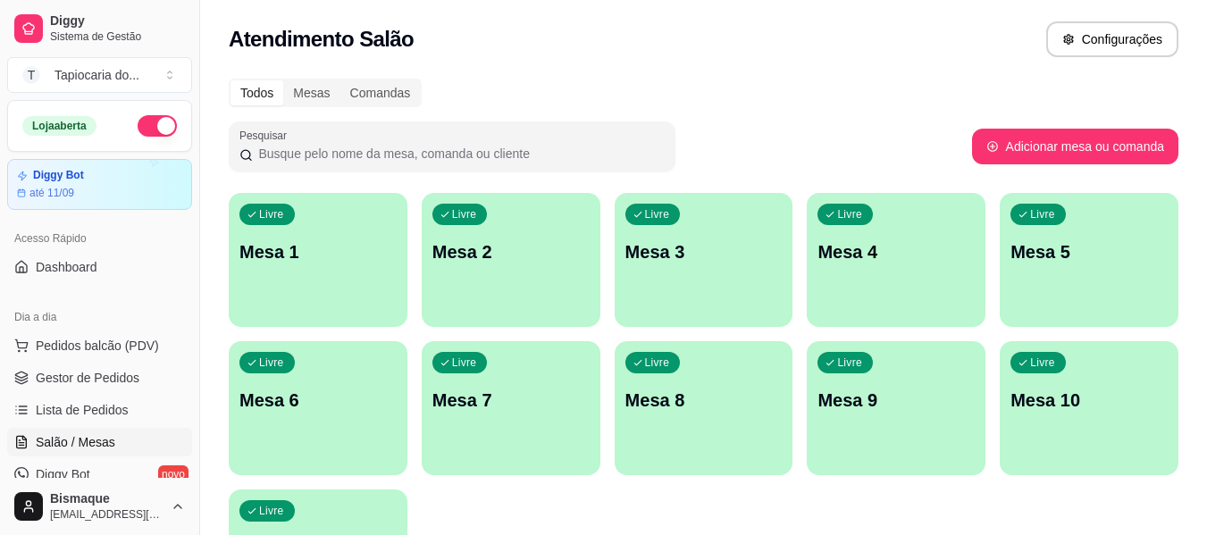
click at [328, 285] on div "Livre Mesa 1" at bounding box center [318, 249] width 179 height 113
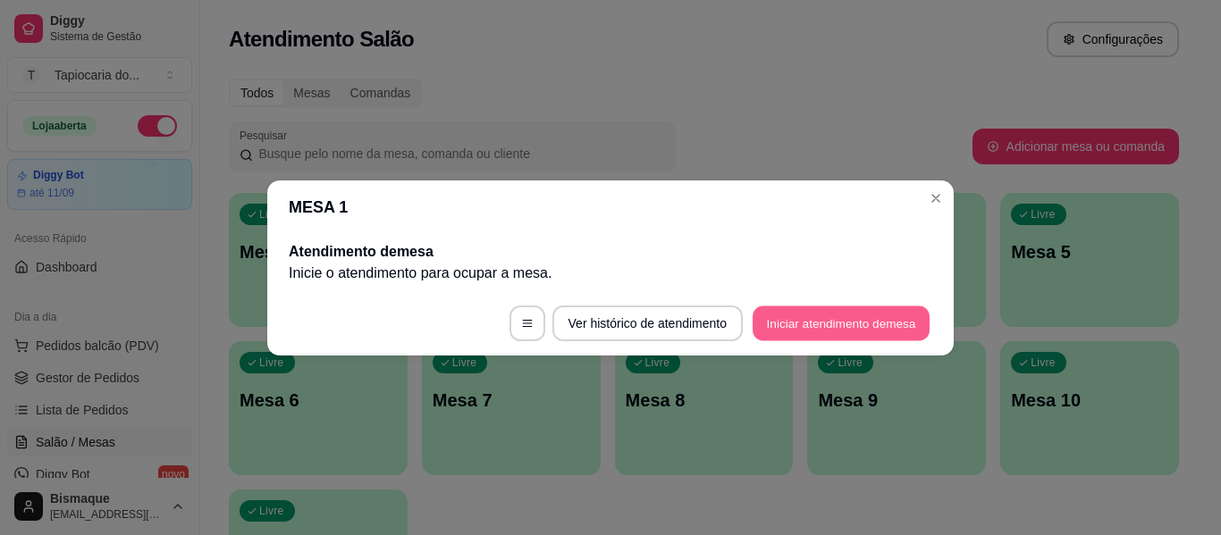
click at [798, 320] on button "Iniciar atendimento de mesa" at bounding box center [840, 323] width 177 height 35
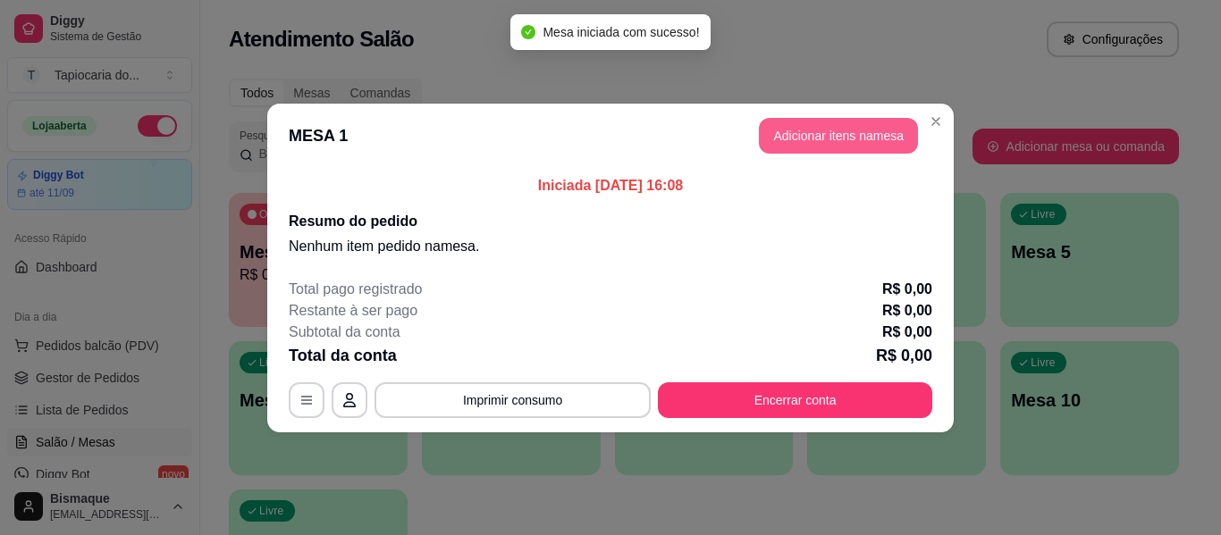
click at [857, 134] on button "Adicionar itens na mesa" at bounding box center [838, 136] width 159 height 36
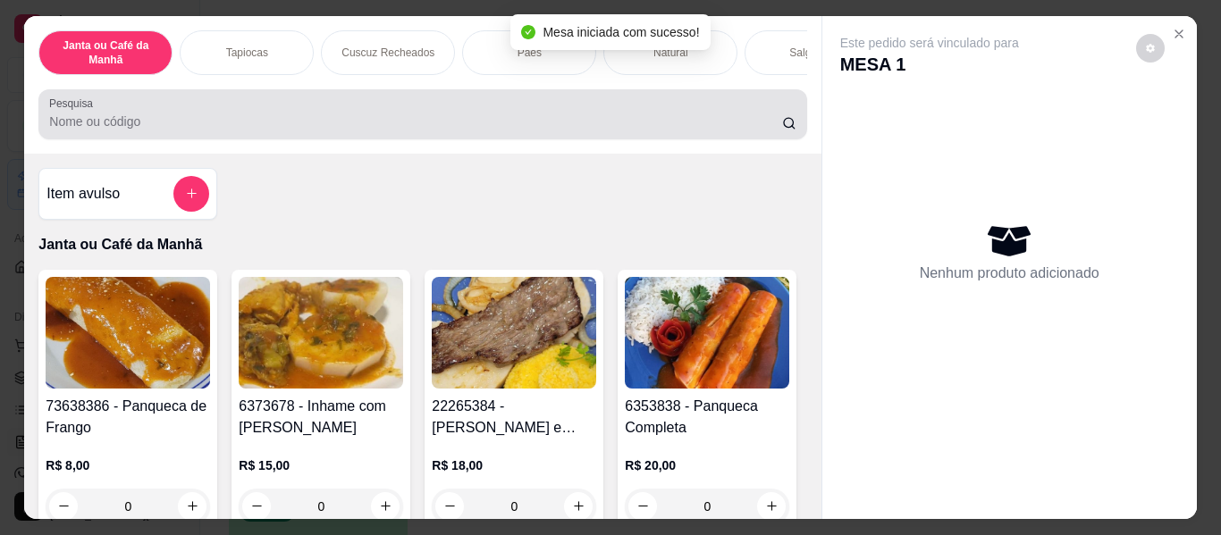
click at [728, 126] on input "Pesquisa" at bounding box center [415, 122] width 733 height 18
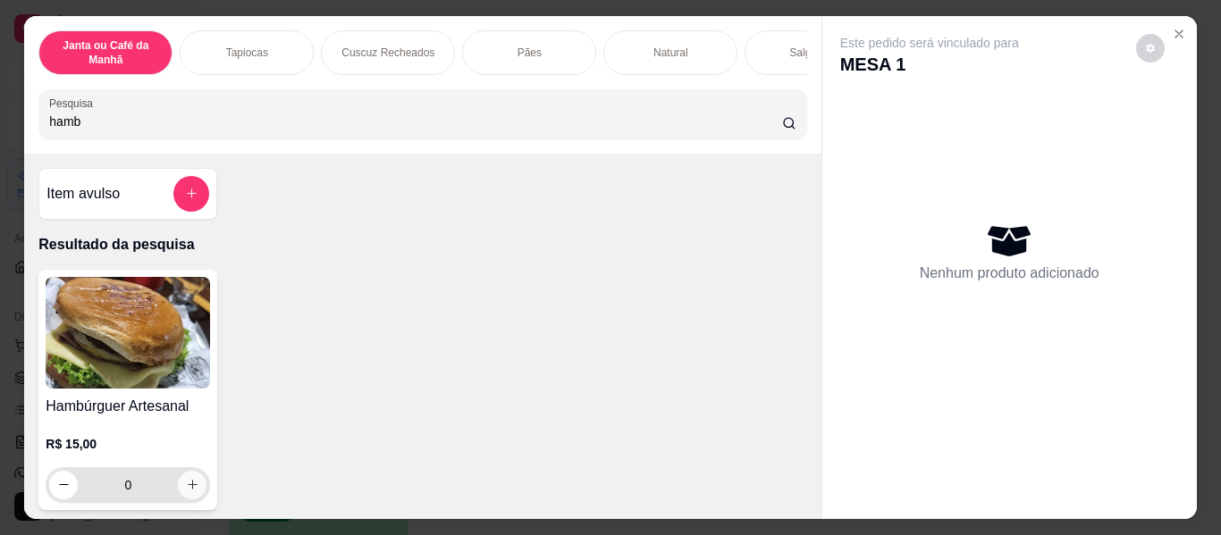
type input "hamb"
click at [197, 493] on button "increase-product-quantity" at bounding box center [192, 485] width 29 height 29
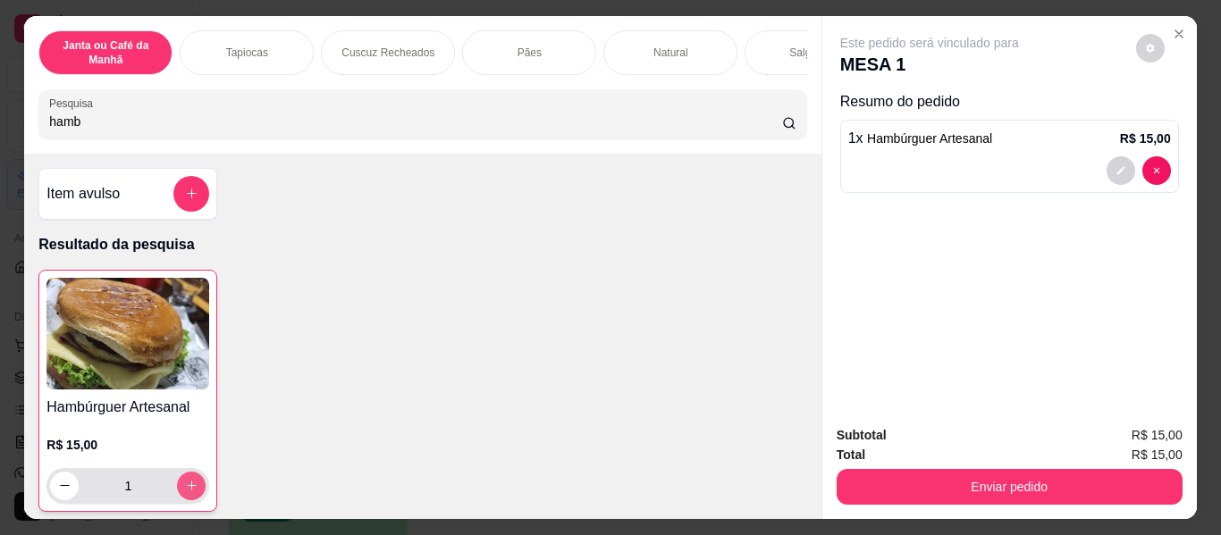
type input "1"
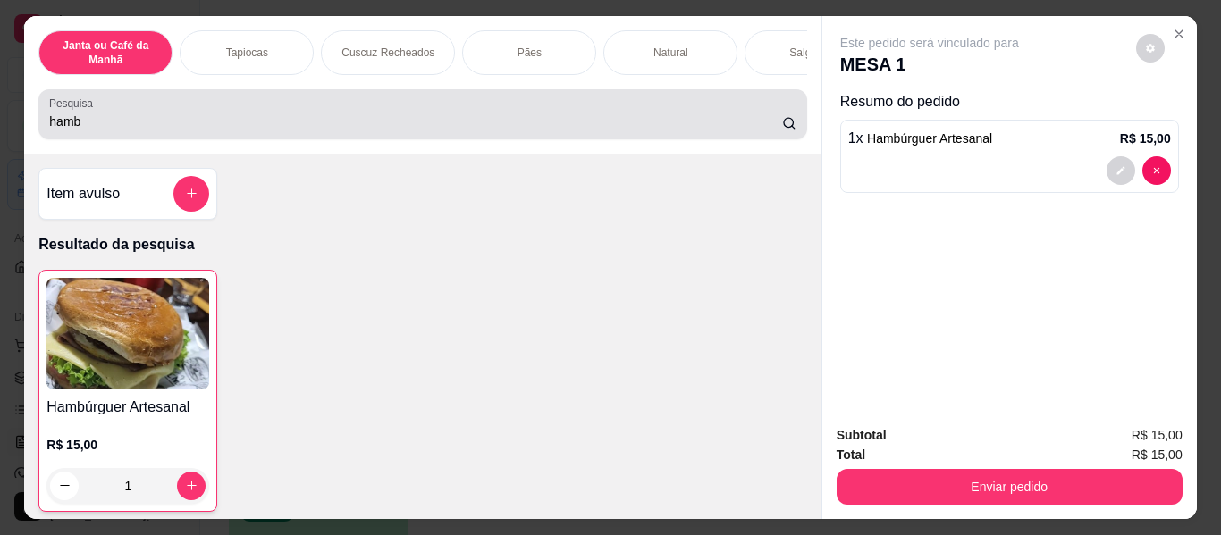
click at [260, 98] on div "Pesquisa hamb" at bounding box center [422, 114] width 768 height 50
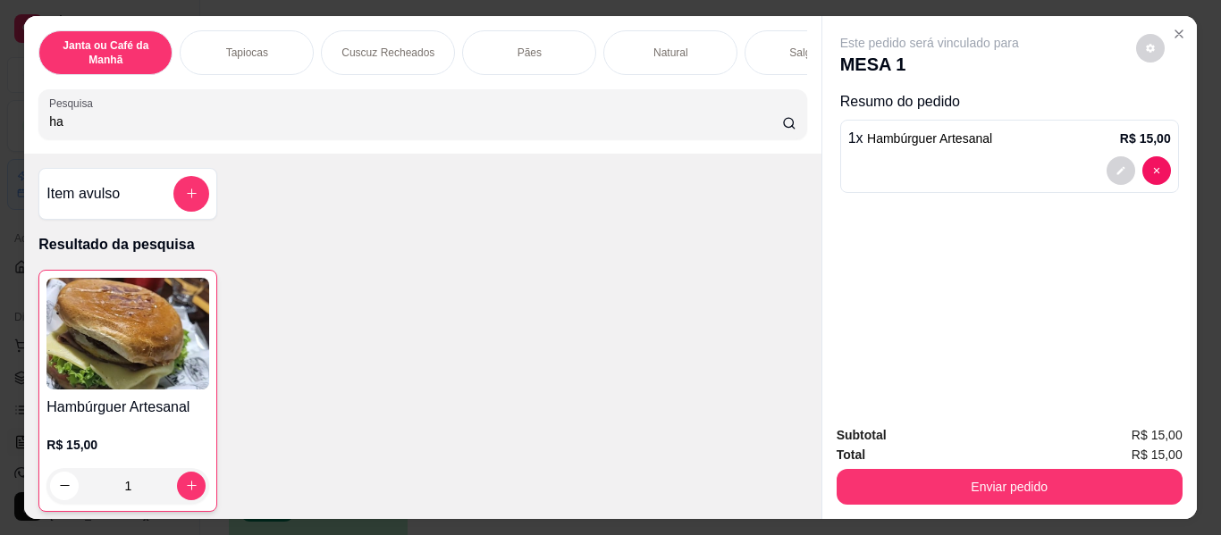
type input "h"
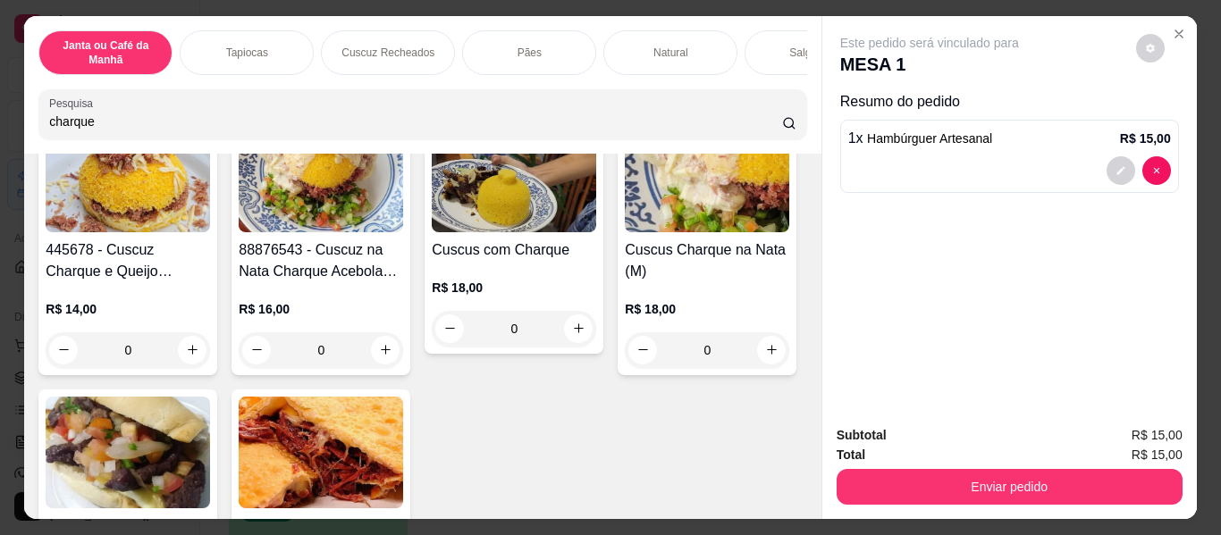
scroll to position [536, 0]
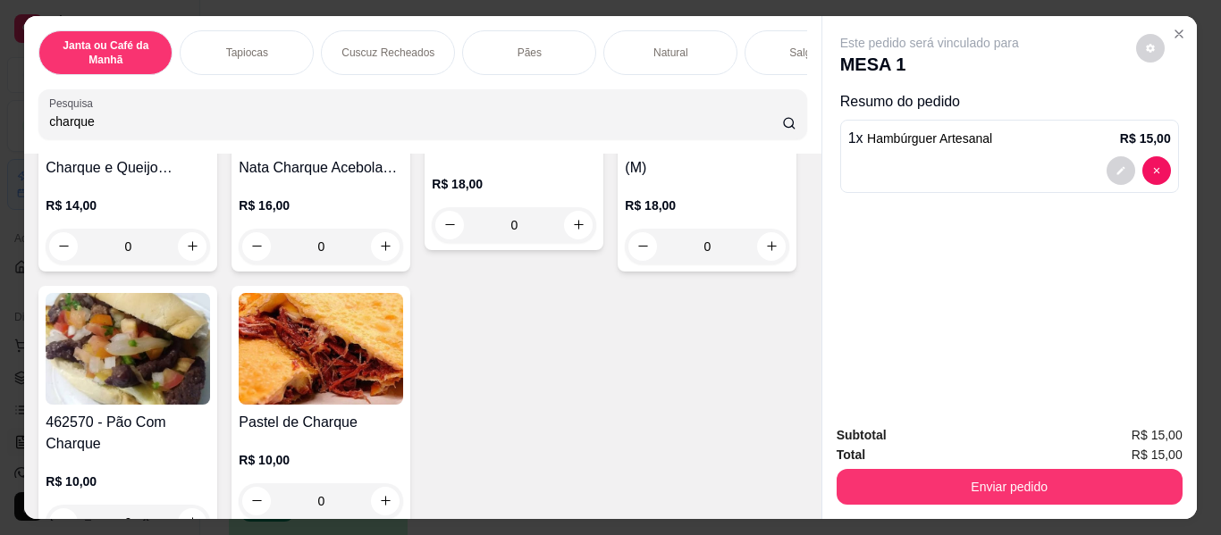
type input "charque"
click at [625, 129] on img at bounding box center [707, 73] width 164 height 112
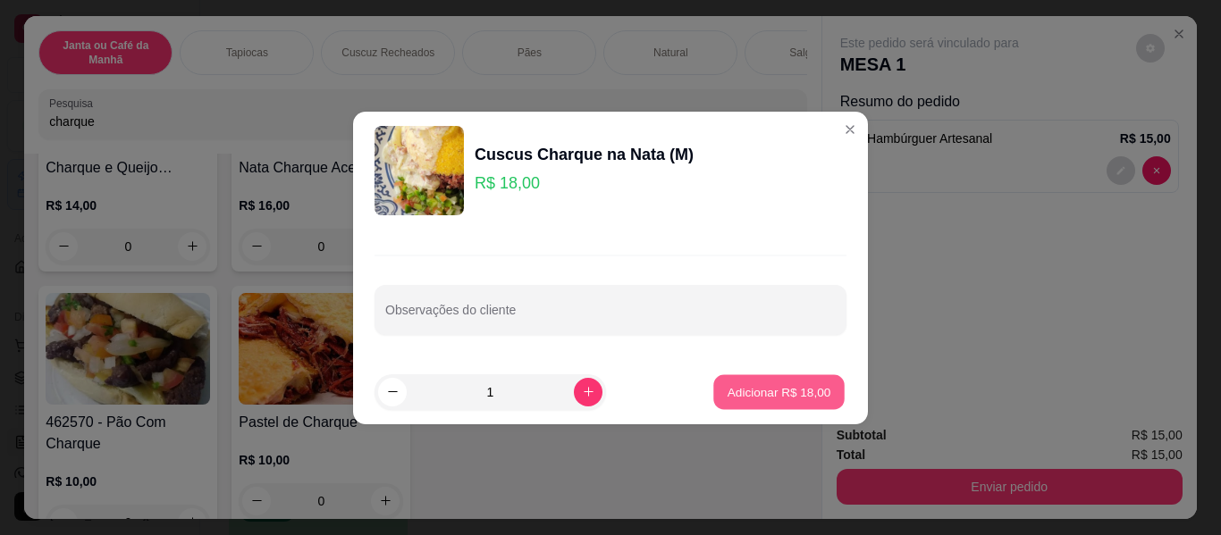
click at [791, 378] on button "Adicionar R$ 18,00" at bounding box center [778, 391] width 131 height 35
type input "1"
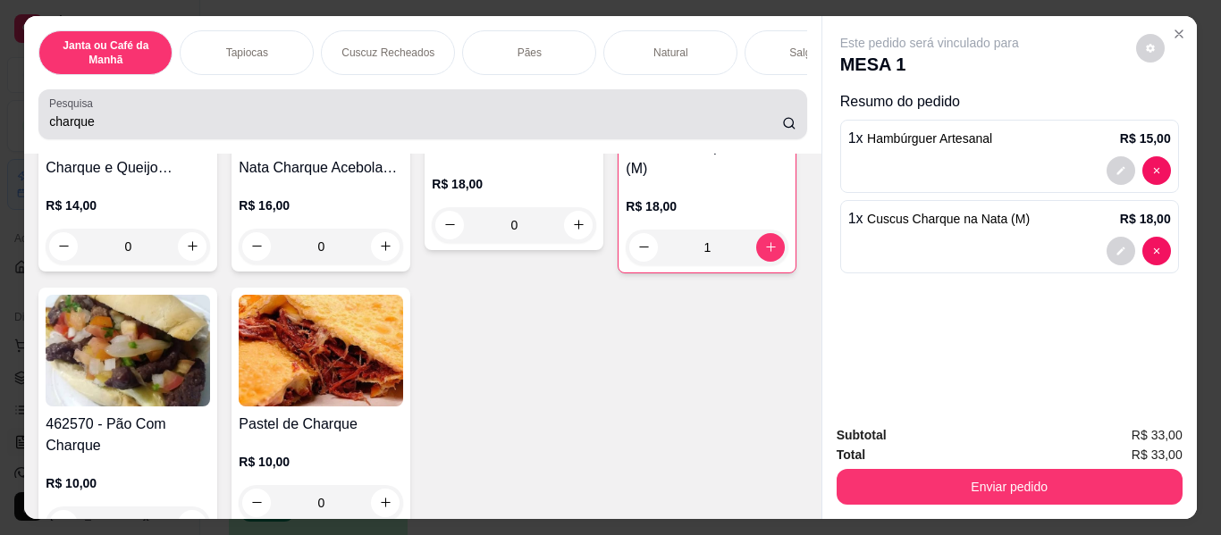
click at [715, 113] on div "charque" at bounding box center [422, 115] width 746 height 36
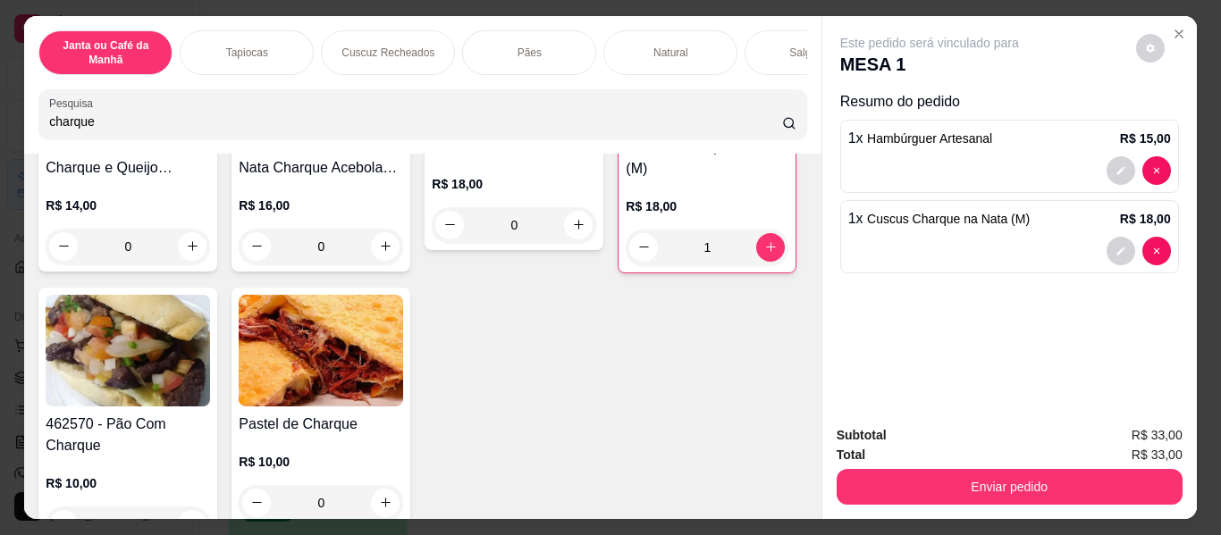
click at [763, 125] on input "charque" at bounding box center [415, 122] width 733 height 18
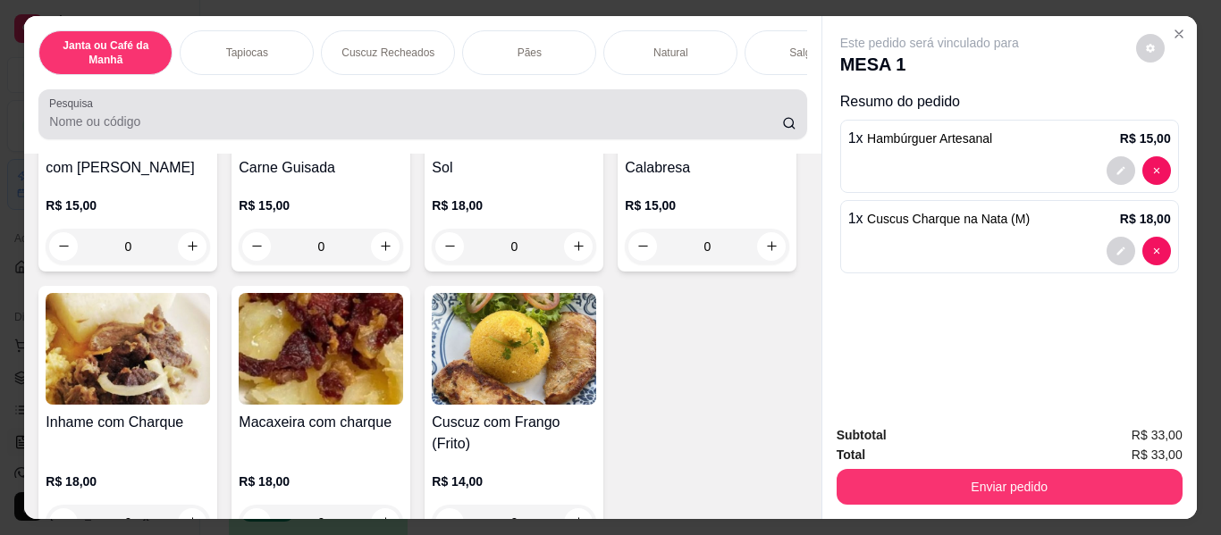
click at [646, 132] on div at bounding box center [422, 115] width 746 height 36
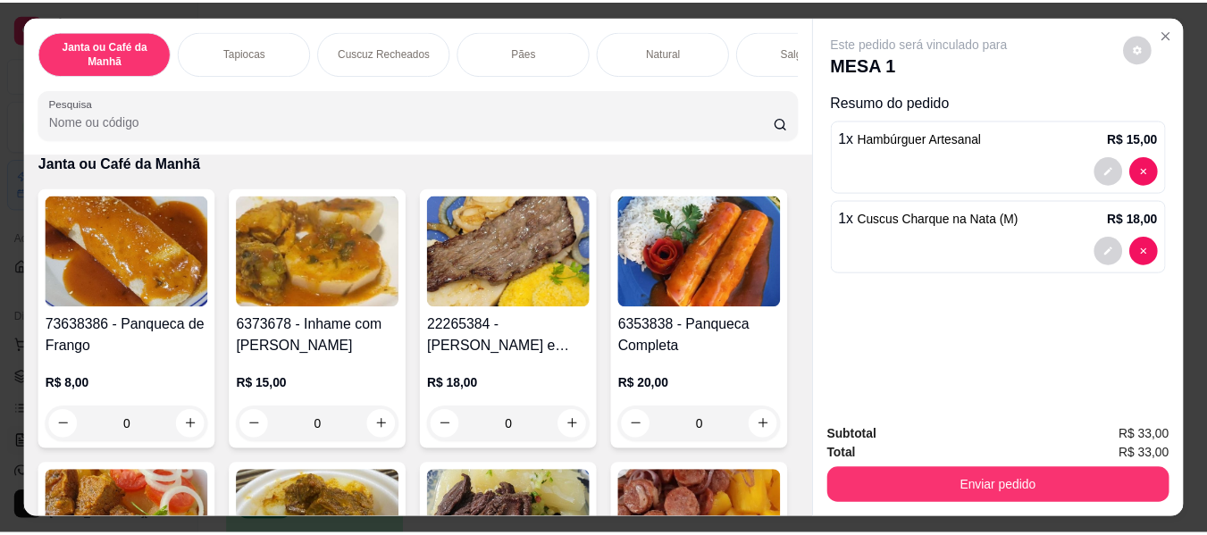
scroll to position [0, 0]
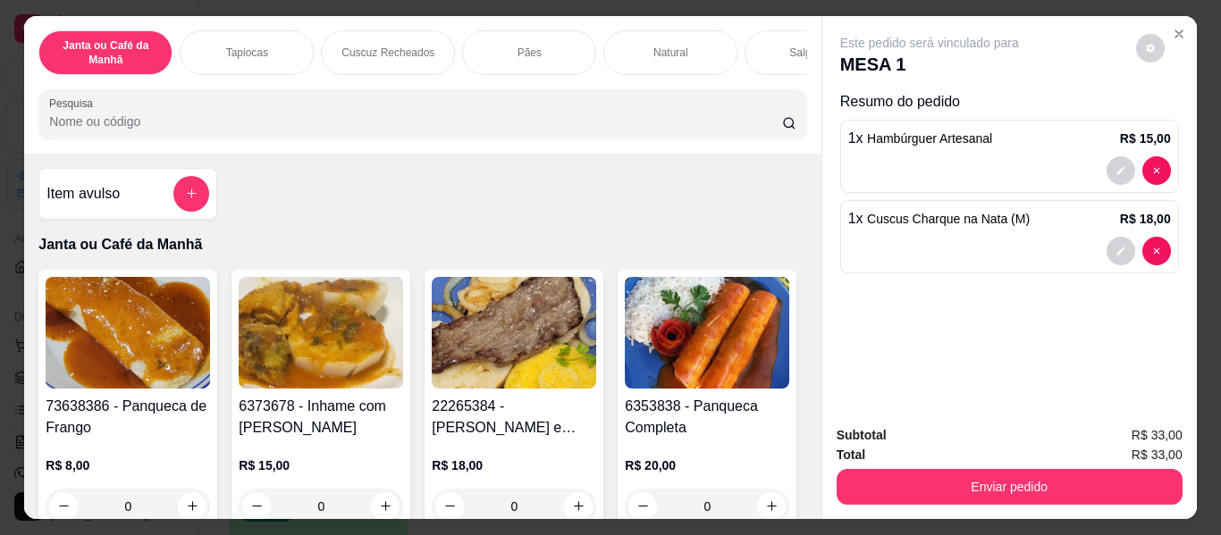
click at [356, 125] on input "Pesquisa" at bounding box center [415, 122] width 733 height 18
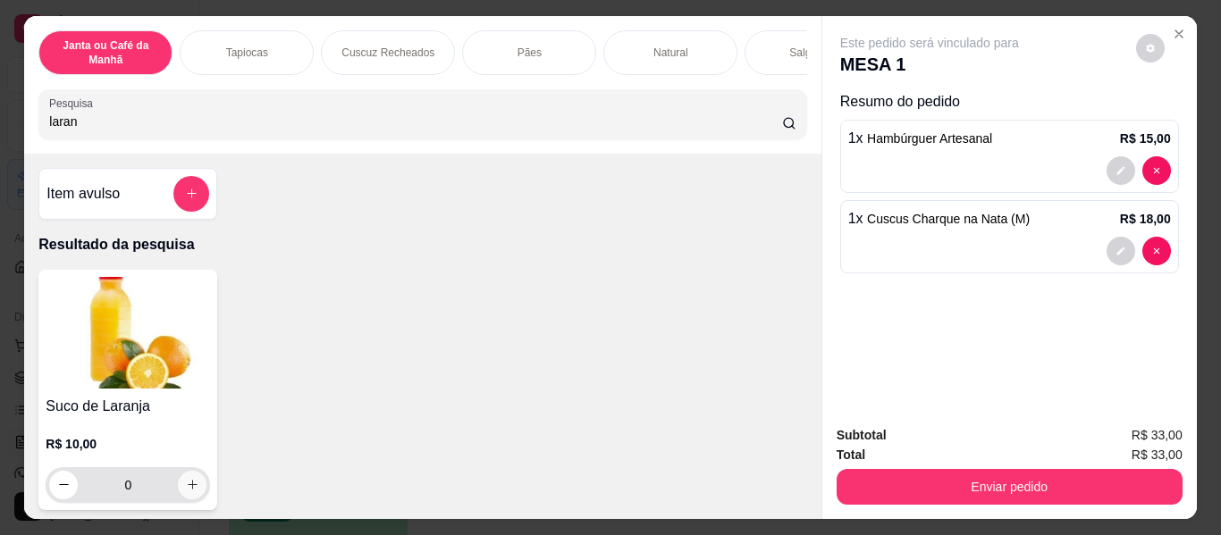
type input "laran"
click at [188, 491] on icon "increase-product-quantity" at bounding box center [192, 485] width 13 height 13
type input "1"
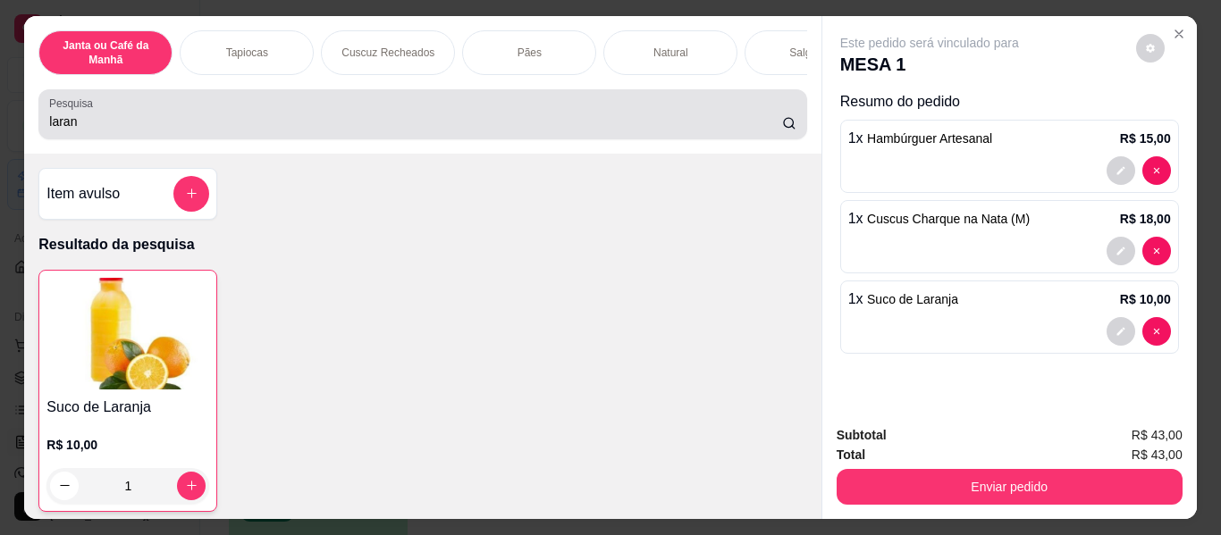
click at [249, 115] on div "laran" at bounding box center [422, 115] width 746 height 36
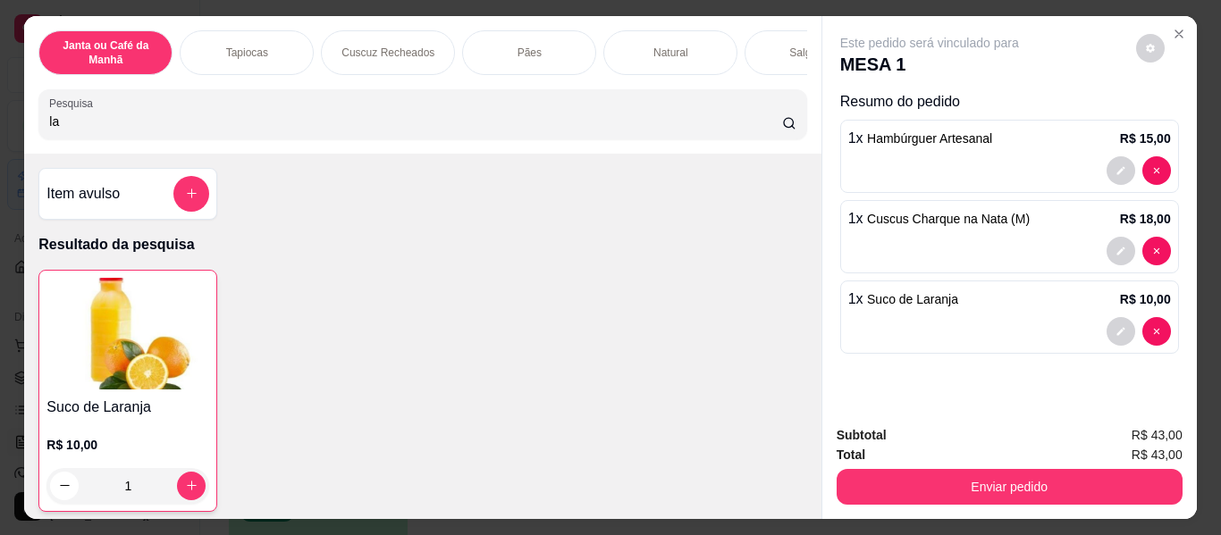
type input "l"
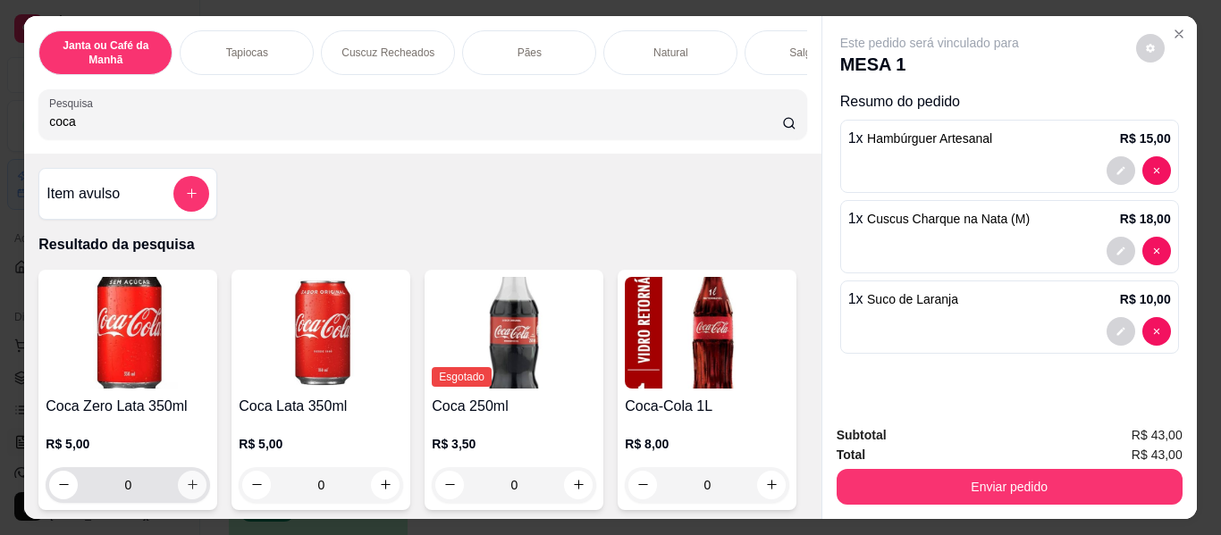
type input "coca"
click at [187, 489] on icon "increase-product-quantity" at bounding box center [192, 485] width 13 height 13
type input "1"
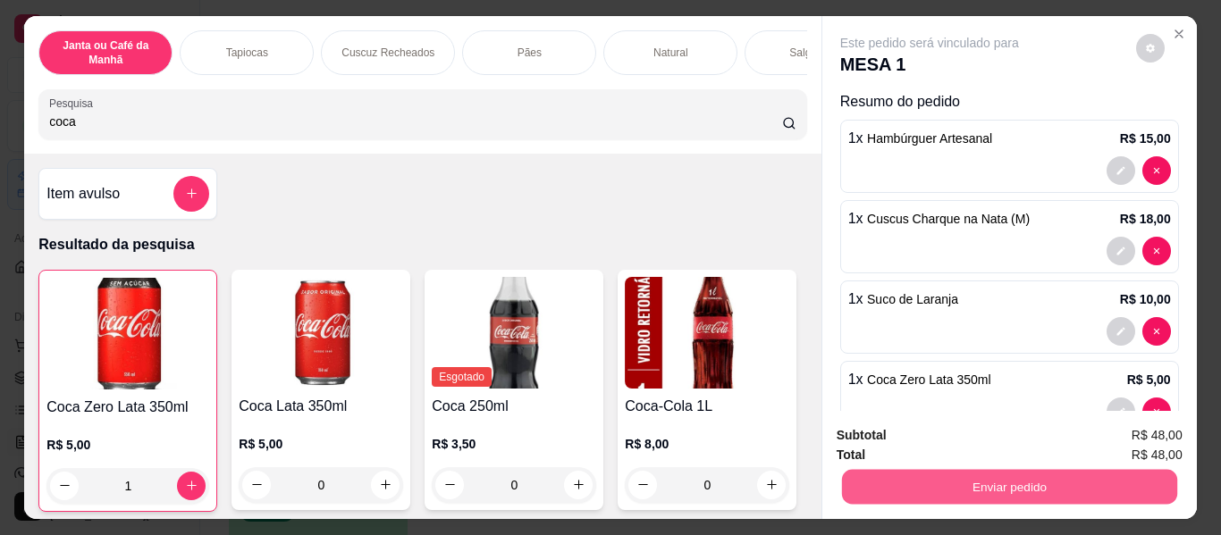
click at [1002, 487] on button "Enviar pedido" at bounding box center [1008, 487] width 335 height 35
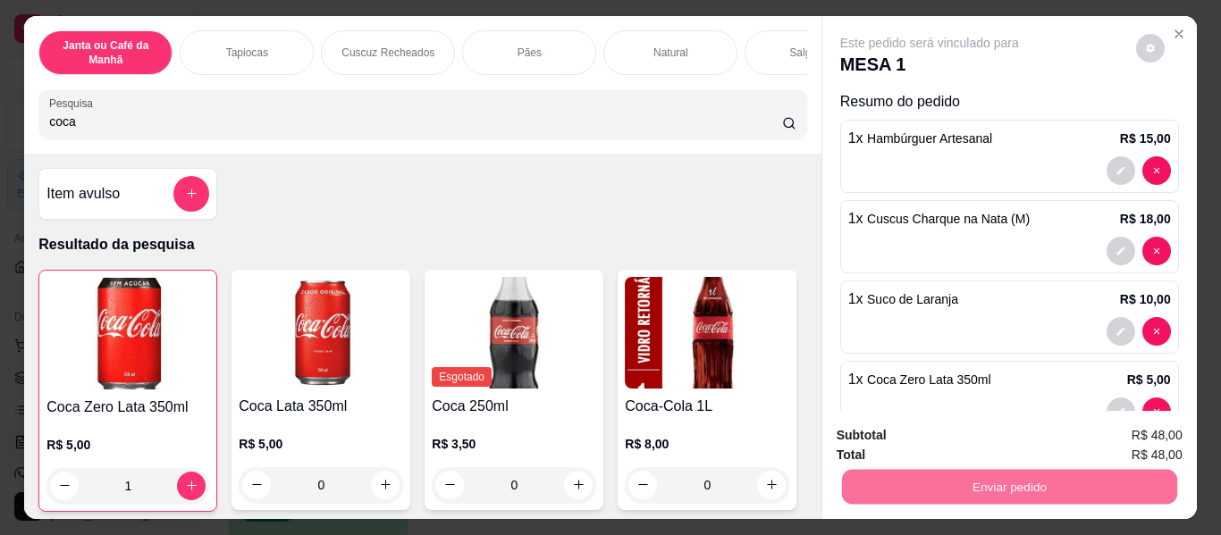
click at [976, 446] on button "Não registrar e enviar pedido" at bounding box center [950, 436] width 180 height 33
